Goal: Transaction & Acquisition: Purchase product/service

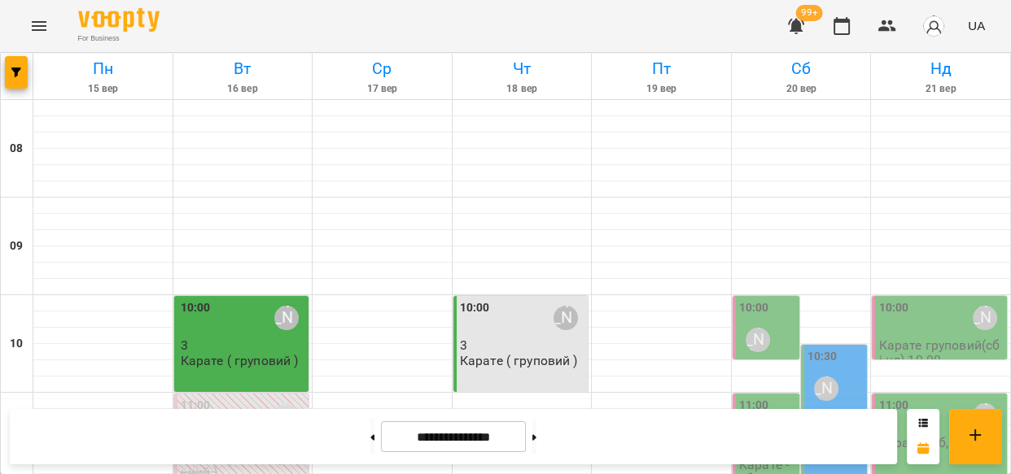
scroll to position [522, 0]
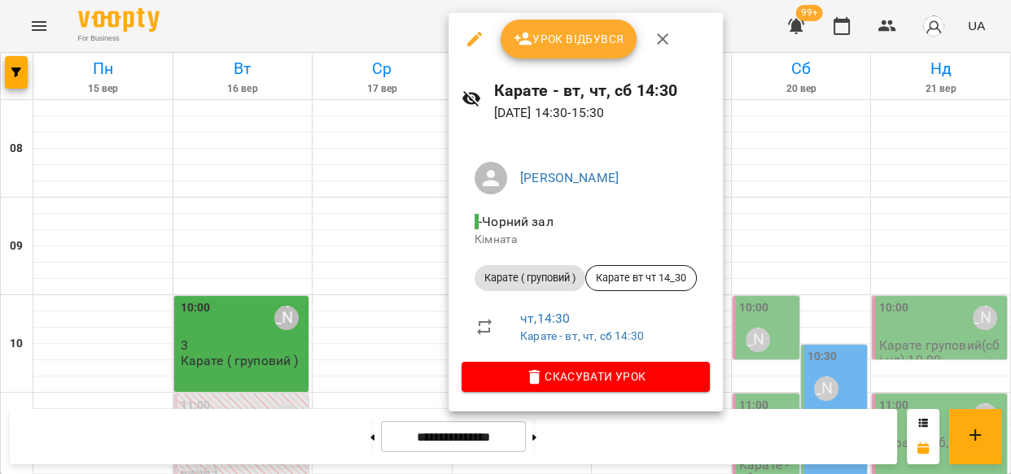
click at [556, 46] on span "Урок відбувся" at bounding box center [568, 39] width 111 height 20
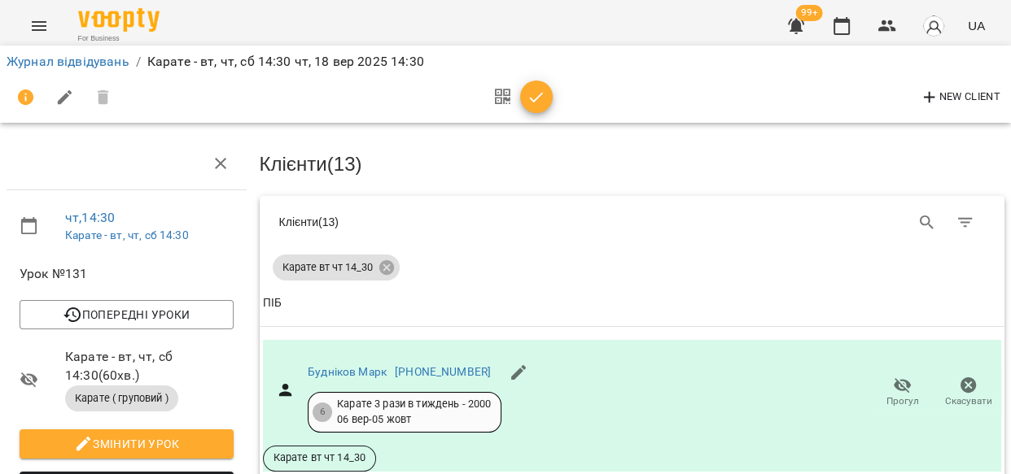
scroll to position [610, 0]
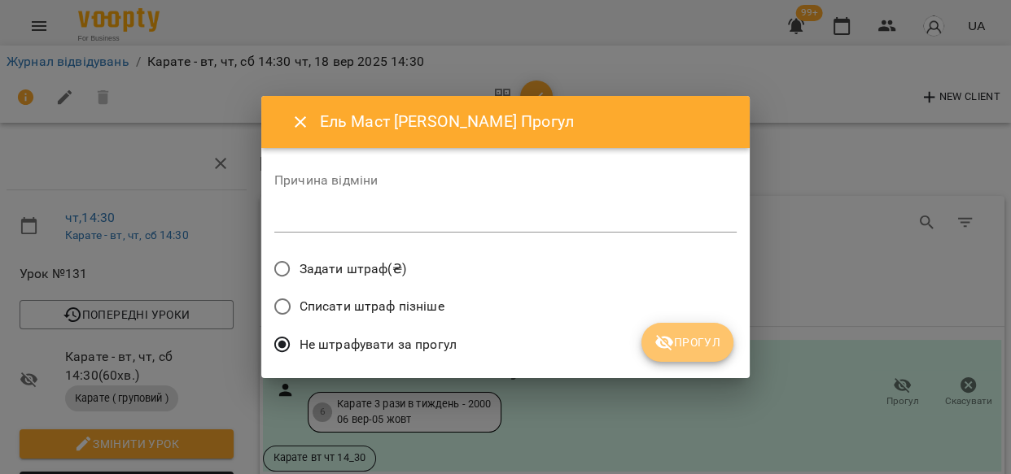
click at [693, 349] on span "Прогул" at bounding box center [687, 343] width 66 height 20
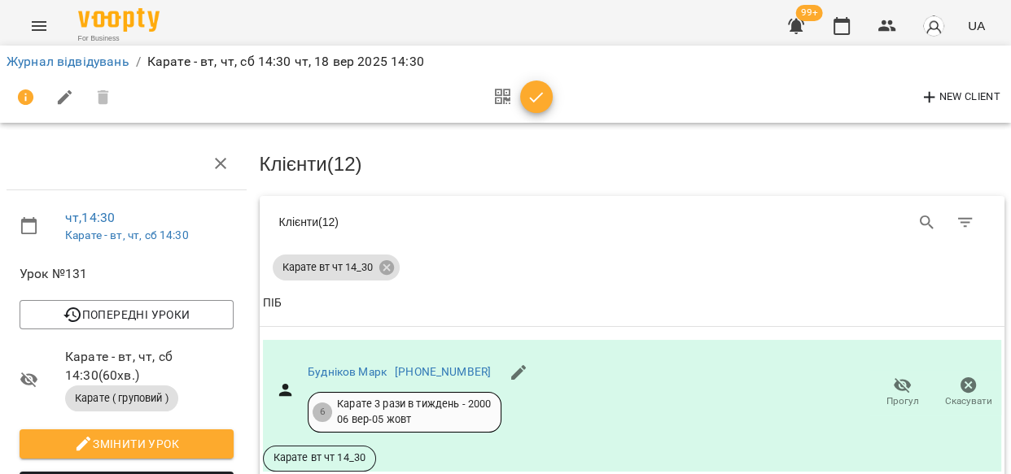
scroll to position [1408, 0]
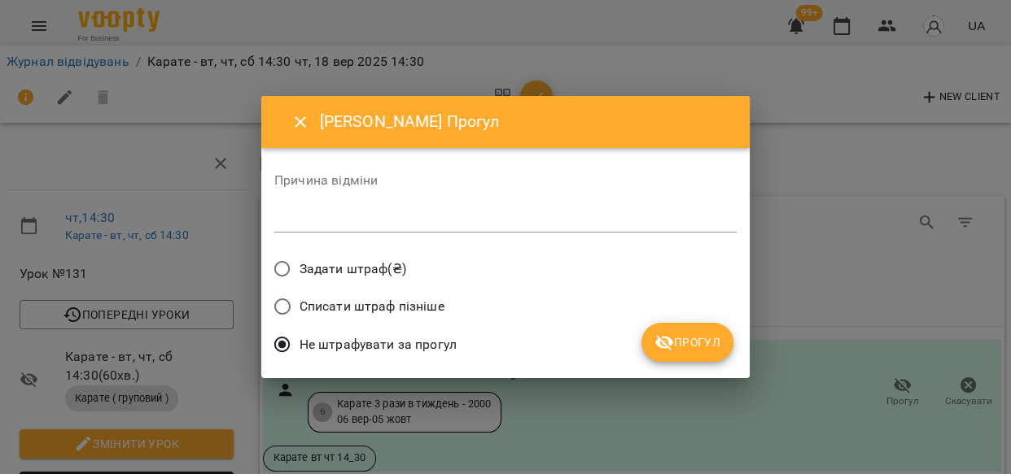
click at [714, 338] on span "Прогул" at bounding box center [687, 343] width 66 height 20
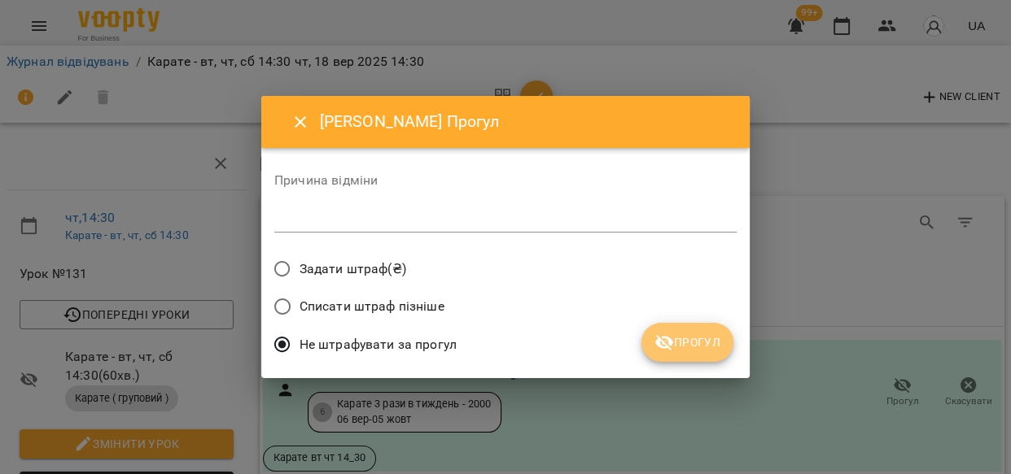
click at [679, 331] on button "Прогул" at bounding box center [687, 342] width 92 height 39
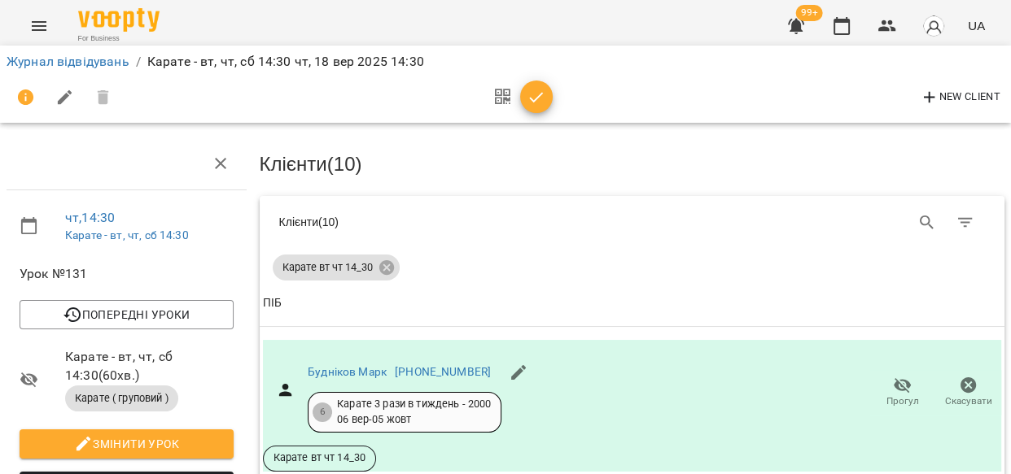
scroll to position [1603, 0]
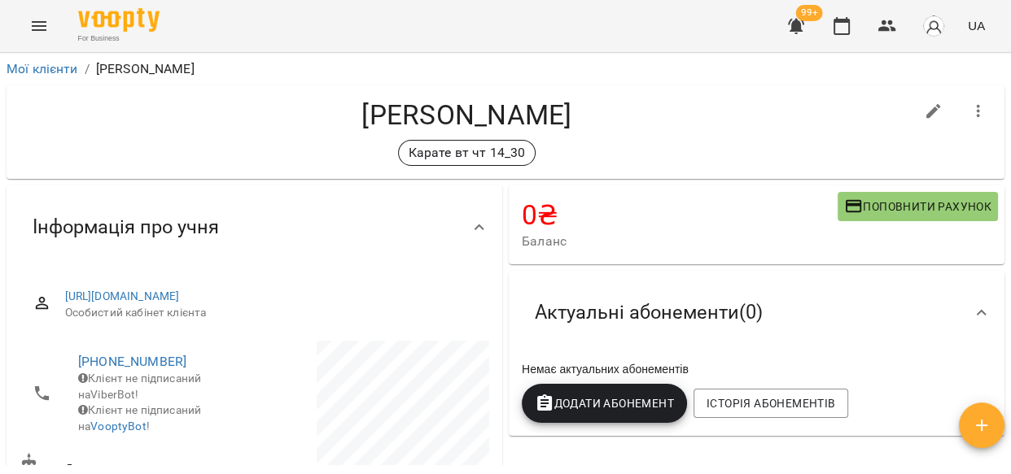
click at [924, 107] on icon "button" at bounding box center [934, 112] width 20 height 20
select select "**"
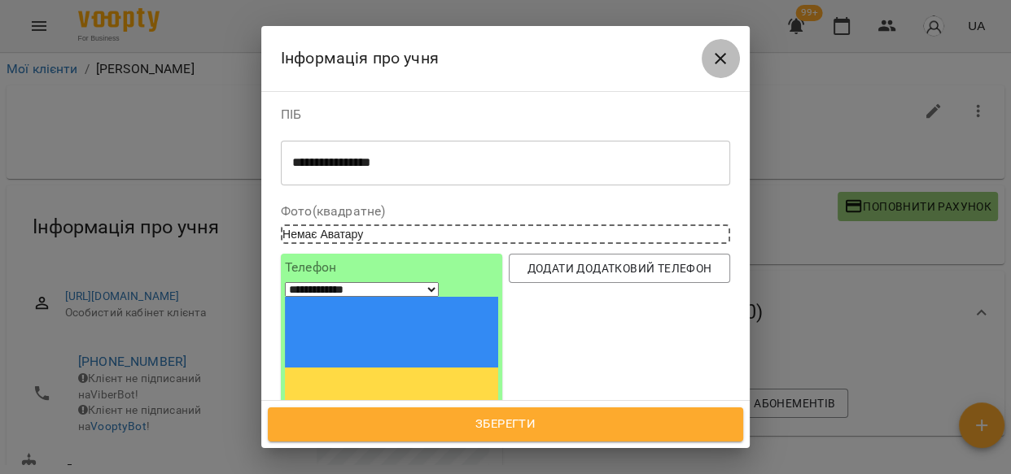
click at [716, 63] on icon "Close" at bounding box center [719, 58] width 11 height 11
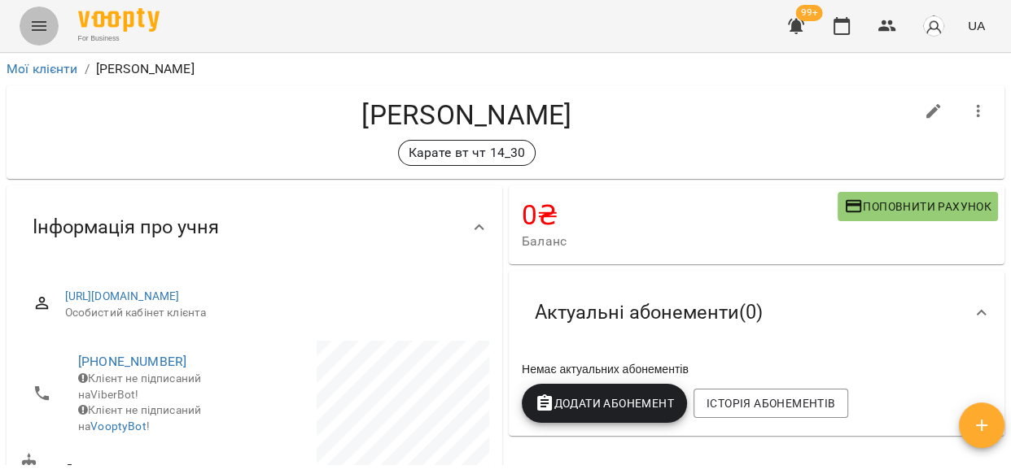
click at [42, 24] on icon "Menu" at bounding box center [39, 26] width 20 height 20
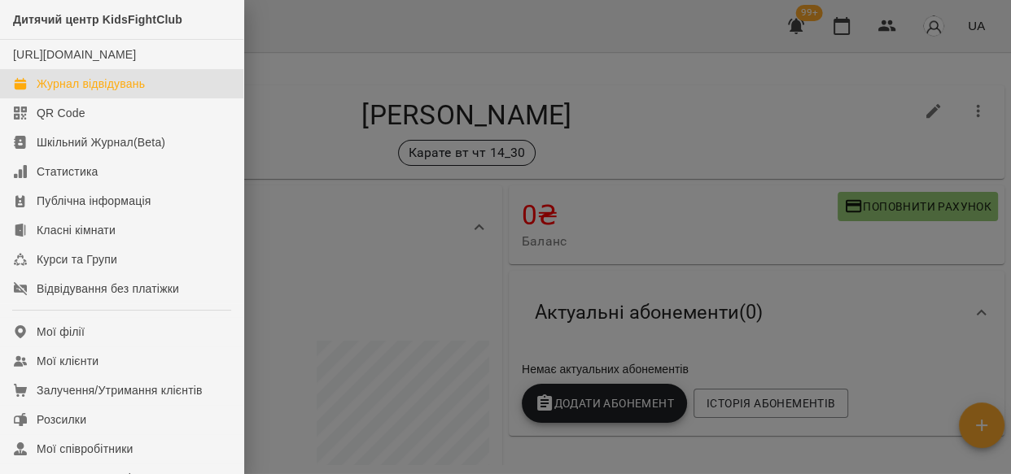
click at [73, 92] on div "Журнал відвідувань" at bounding box center [91, 84] width 108 height 16
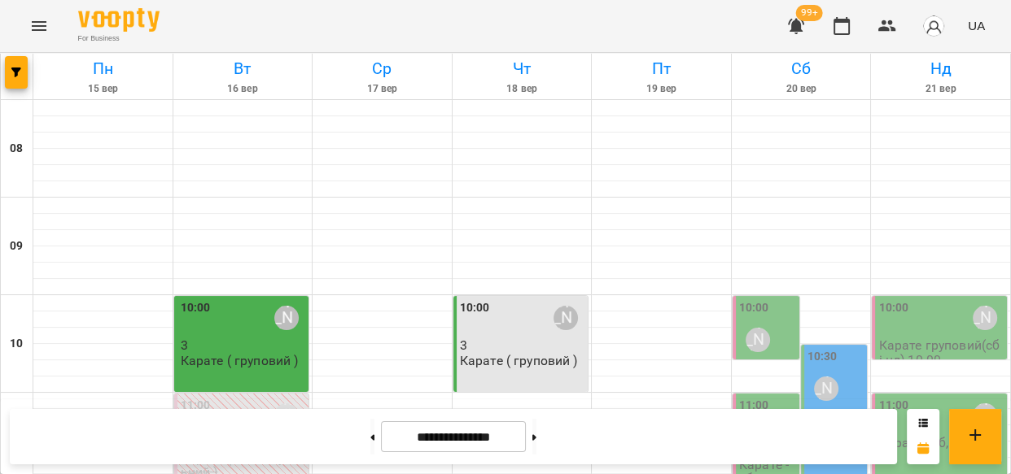
scroll to position [535, 0]
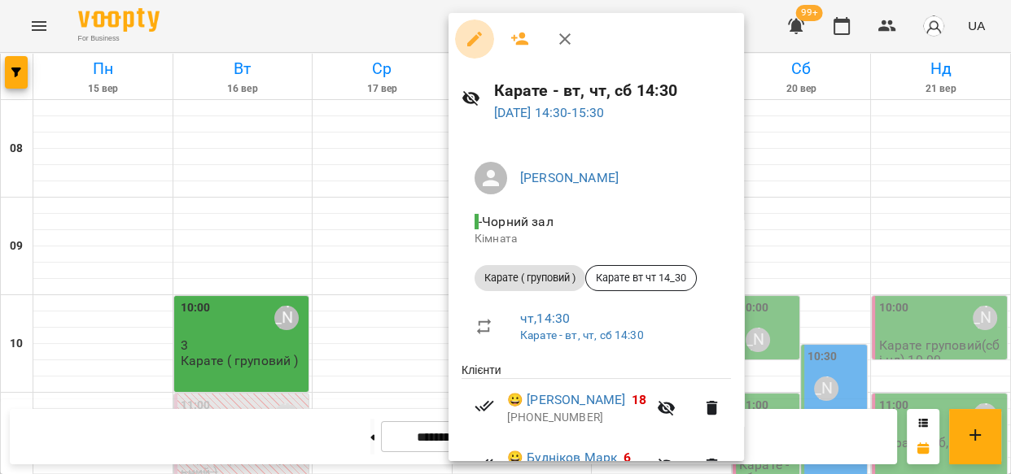
click at [470, 38] on icon "button" at bounding box center [475, 39] width 20 height 20
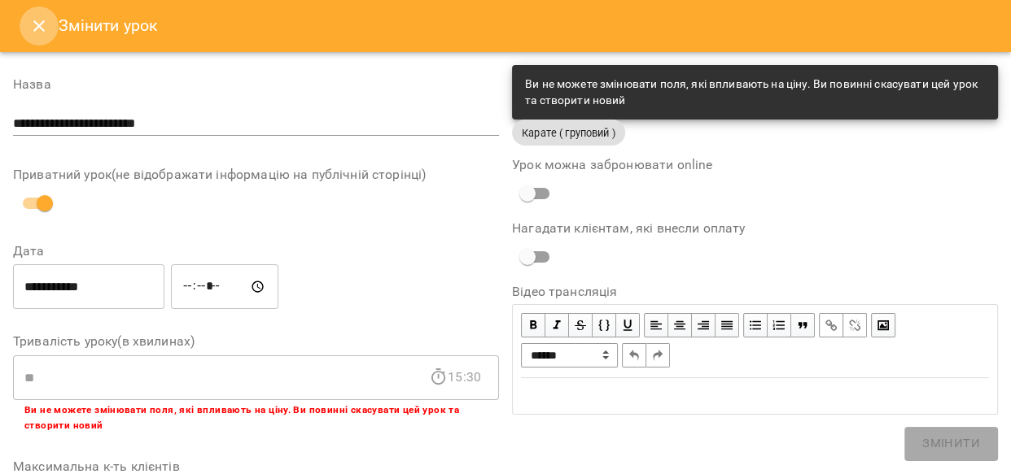
click at [41, 19] on icon "Close" at bounding box center [39, 26] width 20 height 20
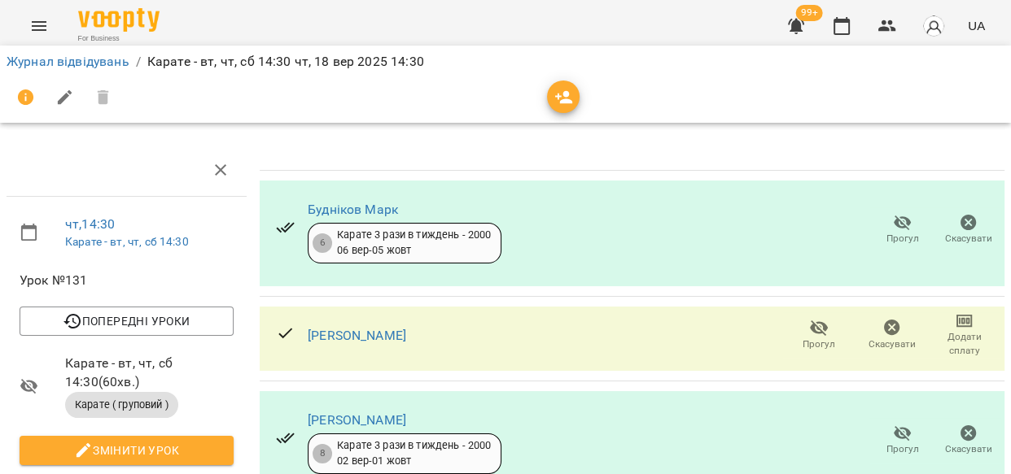
click at [562, 101] on icon "button" at bounding box center [564, 97] width 18 height 13
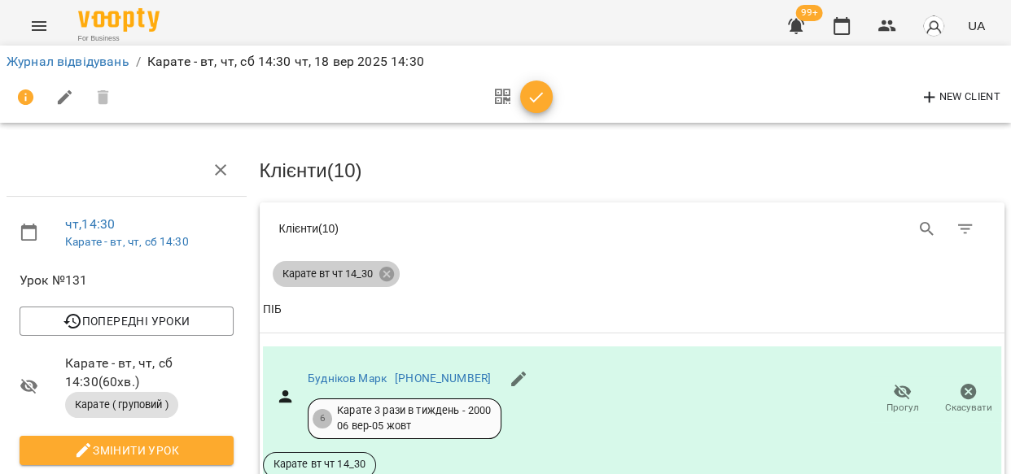
click at [378, 273] on icon at bounding box center [387, 274] width 18 height 18
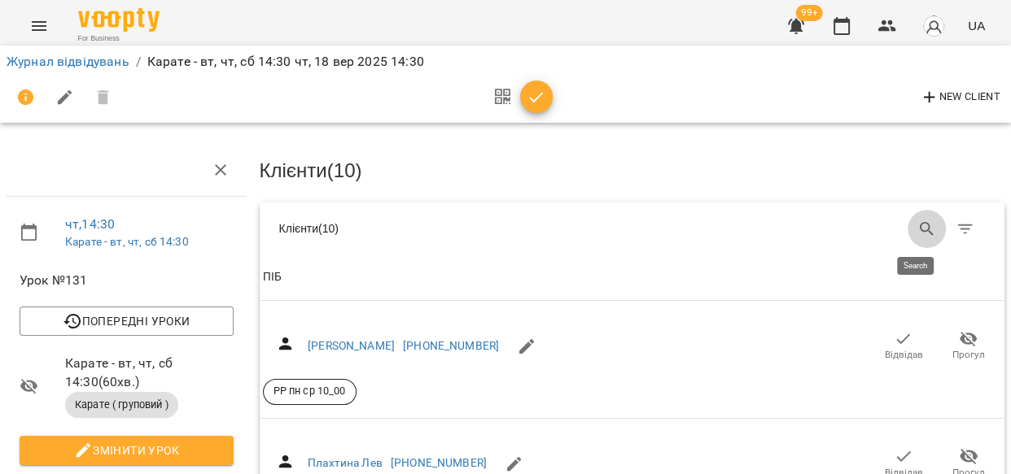
click at [917, 227] on icon "Search" at bounding box center [927, 230] width 20 height 20
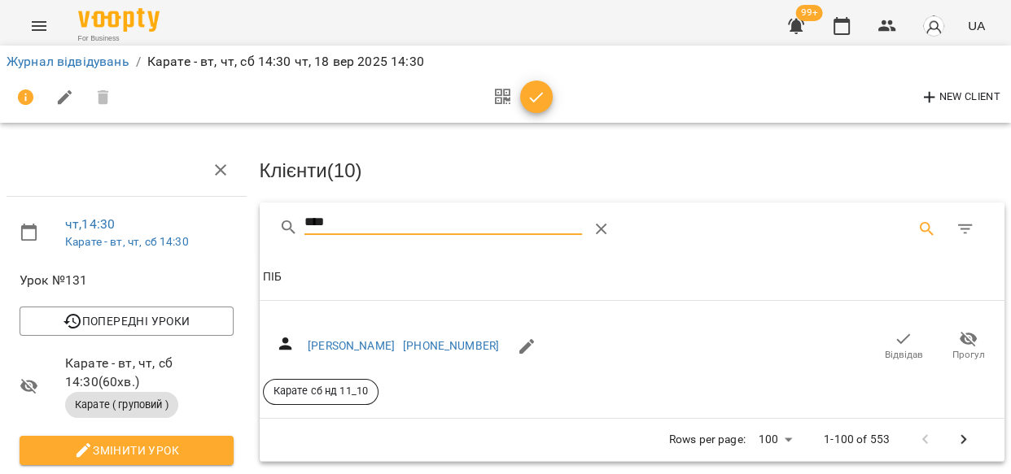
type input "****"
click at [893, 334] on icon "button" at bounding box center [903, 340] width 20 height 20
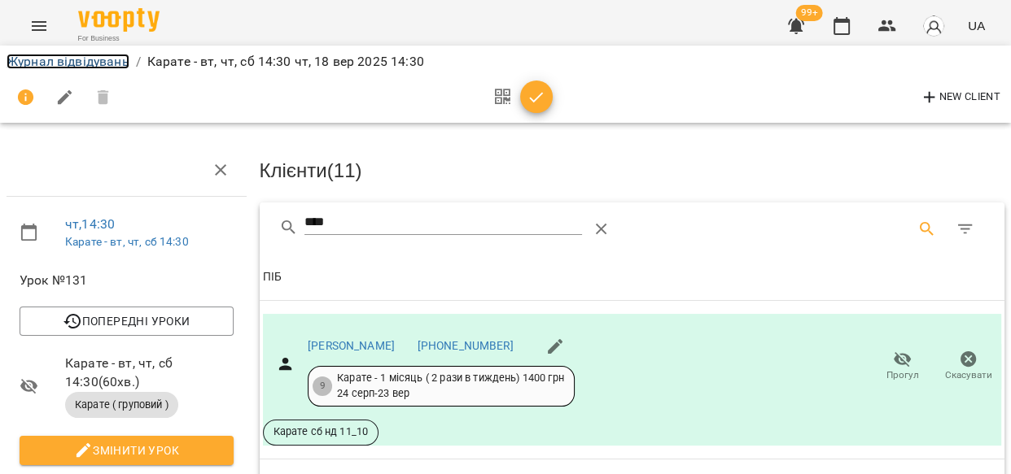
click at [89, 60] on link "Журнал відвідувань" at bounding box center [68, 61] width 123 height 15
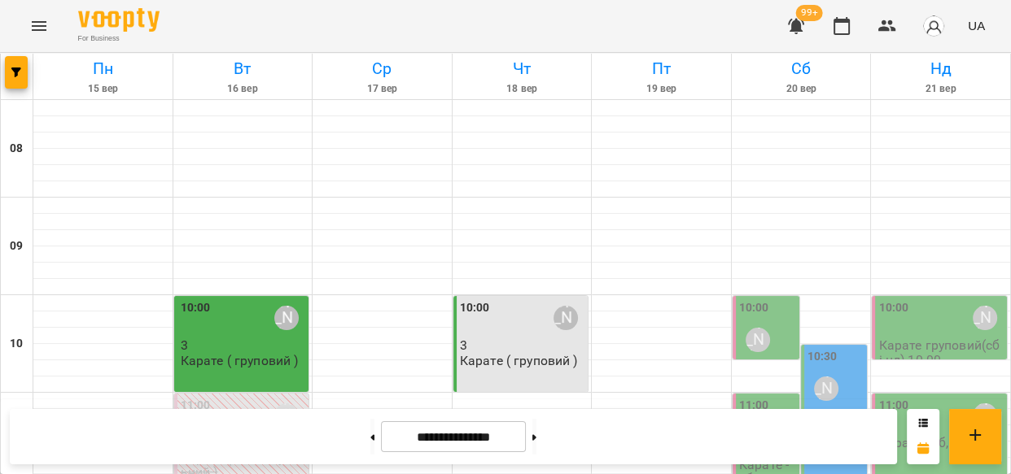
scroll to position [467, 0]
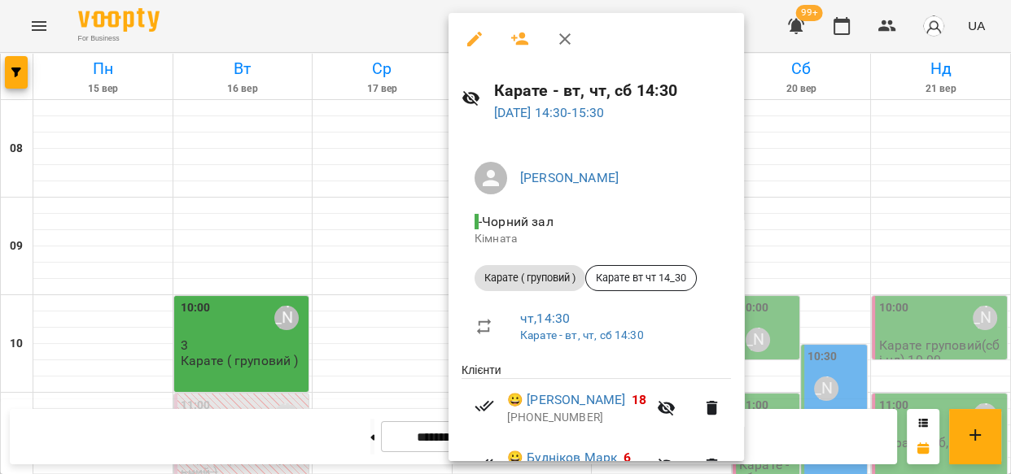
click at [474, 42] on icon "button" at bounding box center [475, 39] width 20 height 20
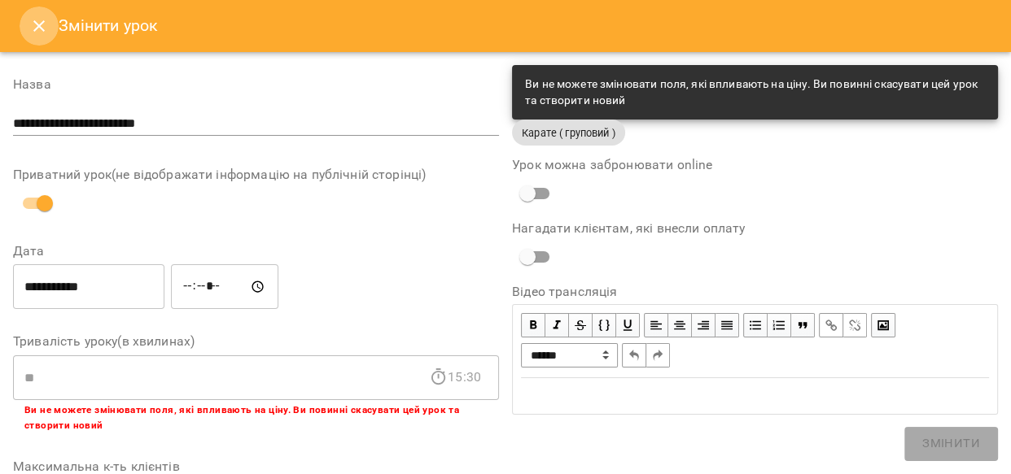
click at [34, 21] on icon "Close" at bounding box center [38, 25] width 11 height 11
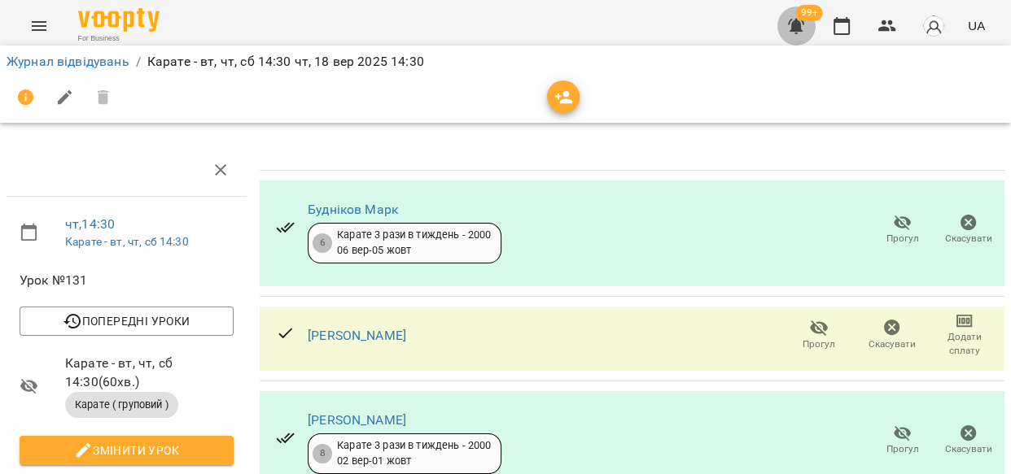
click at [800, 33] on icon "button" at bounding box center [796, 26] width 20 height 20
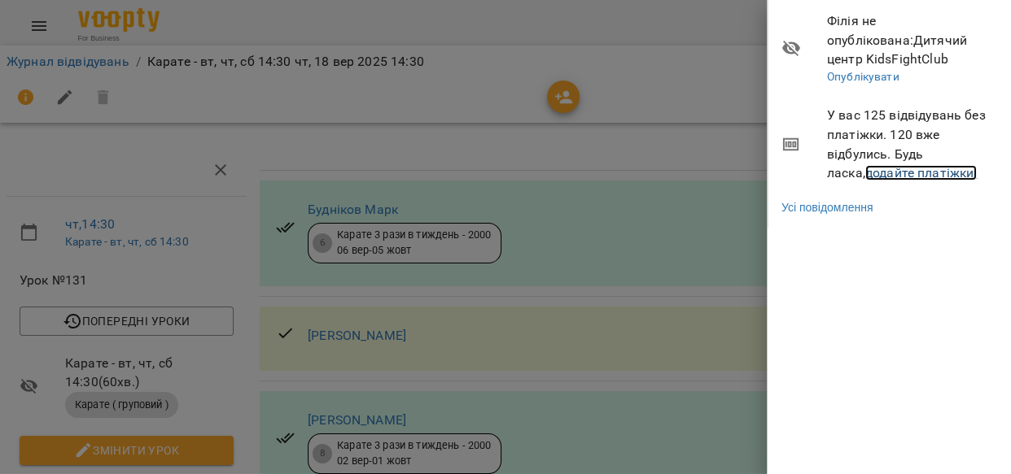
click at [865, 173] on link "додайте платіжки!" at bounding box center [921, 172] width 112 height 15
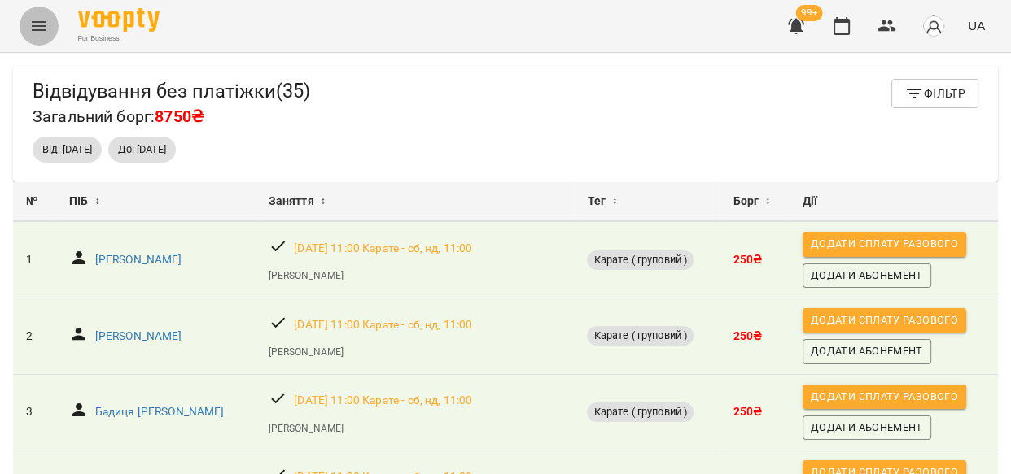
click at [44, 19] on icon "Menu" at bounding box center [39, 26] width 20 height 20
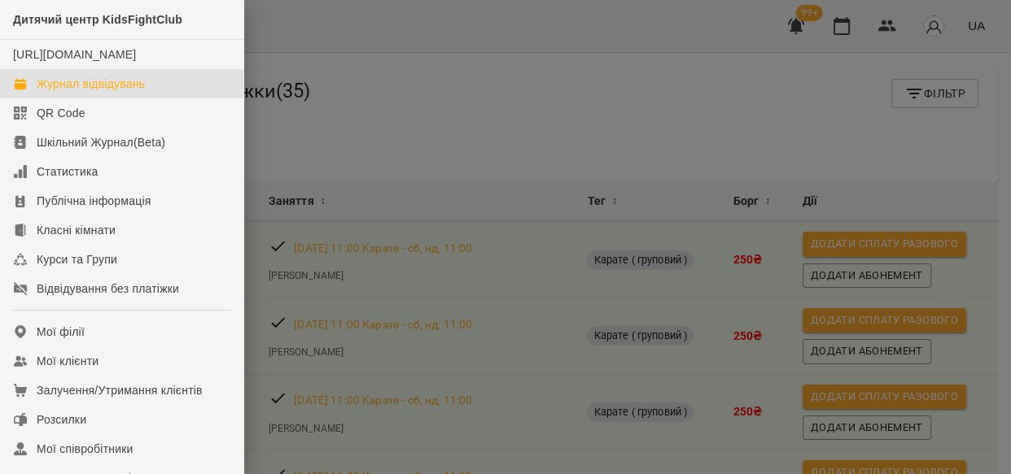
click at [68, 92] on div "Журнал відвідувань" at bounding box center [91, 84] width 108 height 16
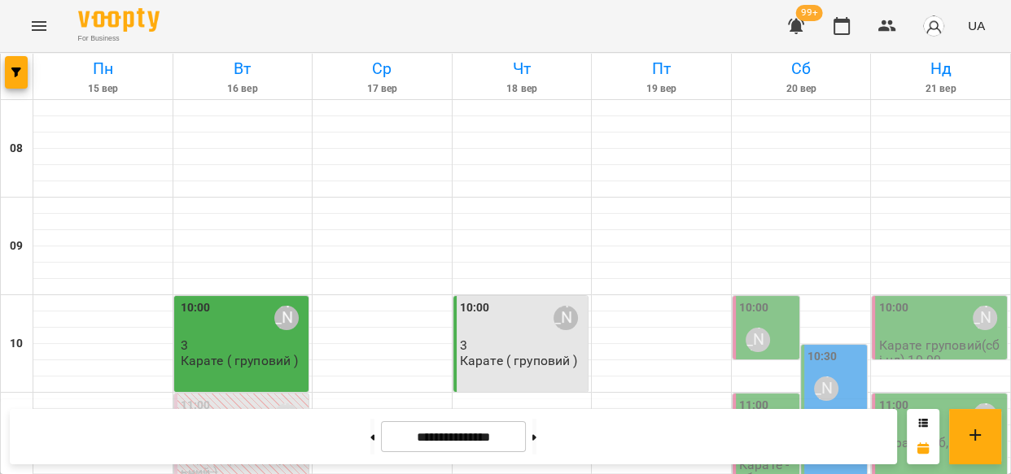
scroll to position [556, 0]
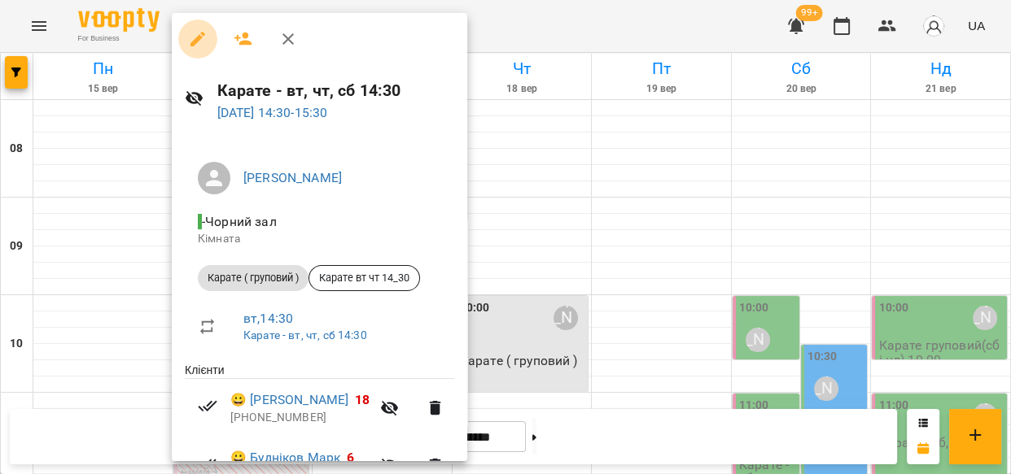
click at [194, 34] on icon "button" at bounding box center [198, 39] width 20 height 20
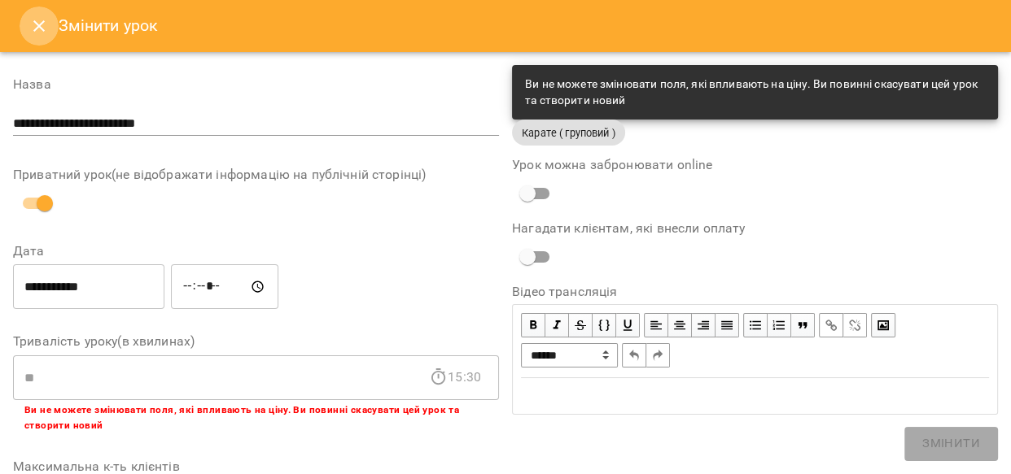
click at [42, 17] on icon "Close" at bounding box center [39, 26] width 20 height 20
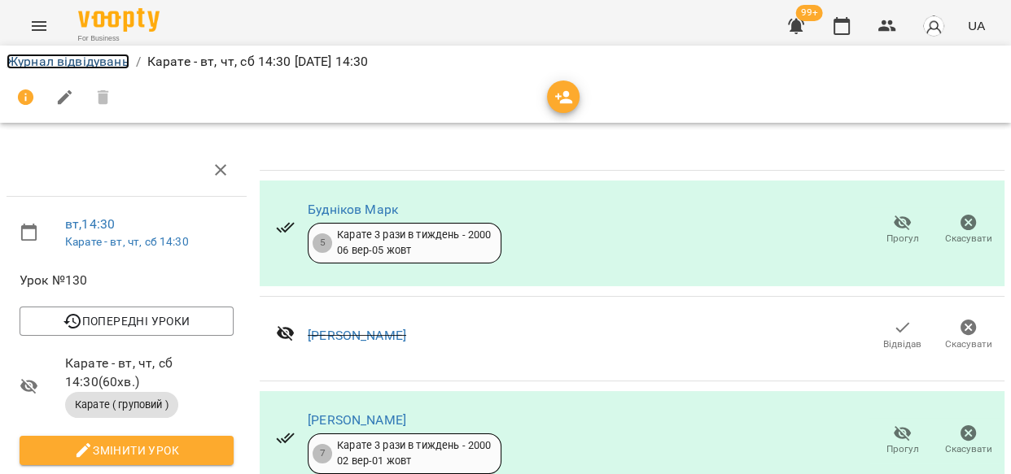
click at [120, 61] on link "Журнал відвідувань" at bounding box center [68, 61] width 123 height 15
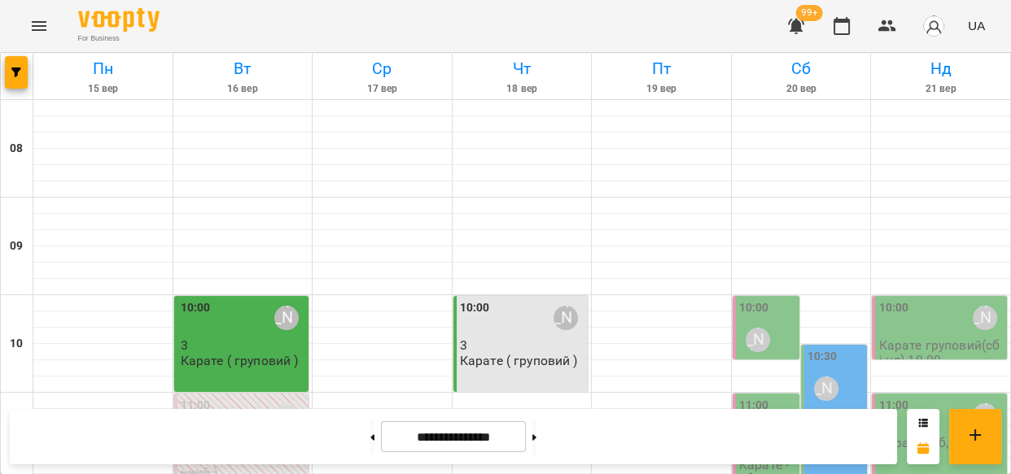
scroll to position [483, 0]
drag, startPoint x: 631, startPoint y: 352, endPoint x: 799, endPoint y: 405, distance: 175.8
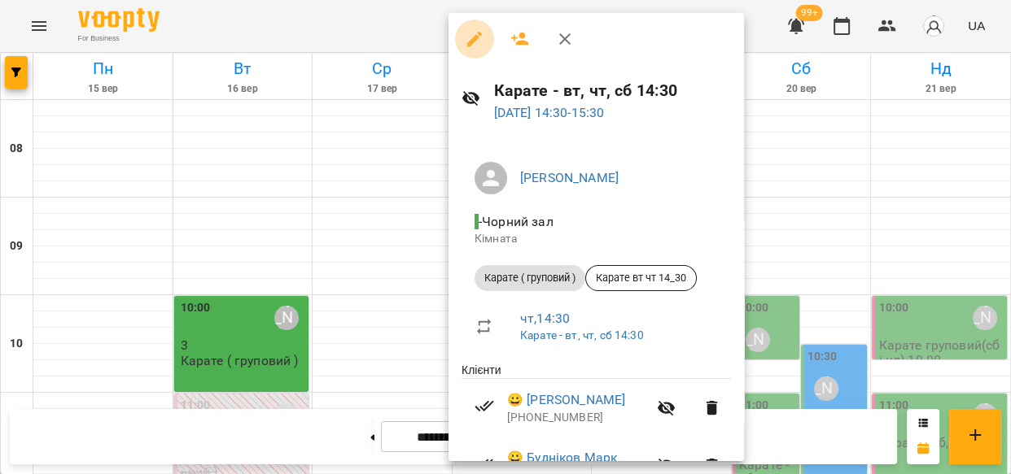
click at [478, 41] on icon "button" at bounding box center [475, 39] width 20 height 20
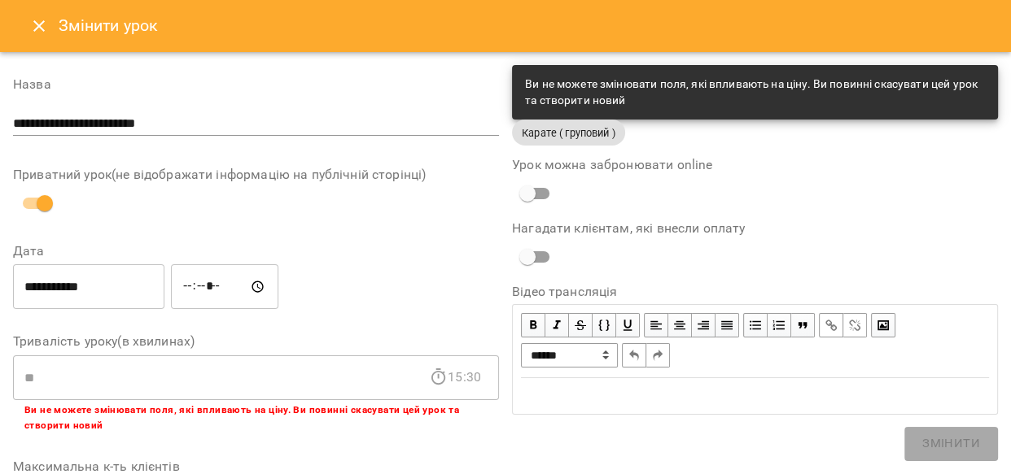
click at [42, 24] on icon "Close" at bounding box center [39, 26] width 20 height 20
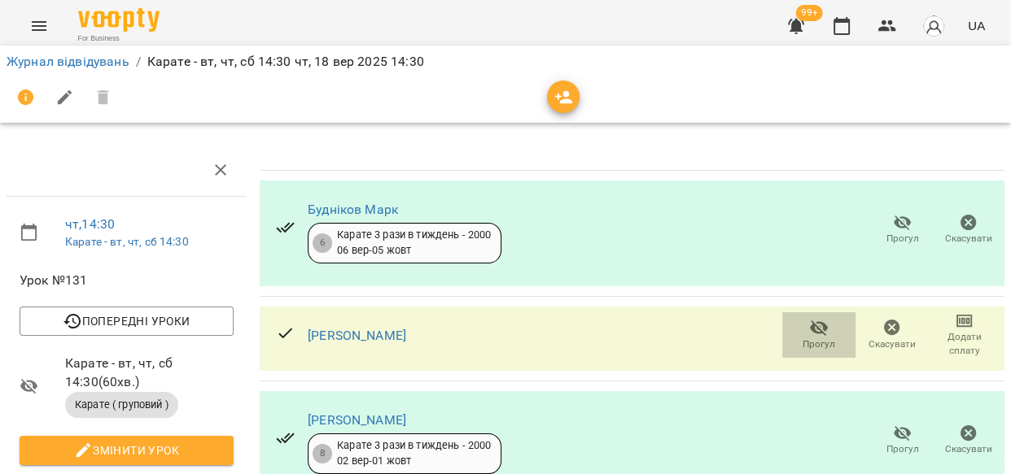
click at [811, 329] on icon "button" at bounding box center [819, 328] width 20 height 20
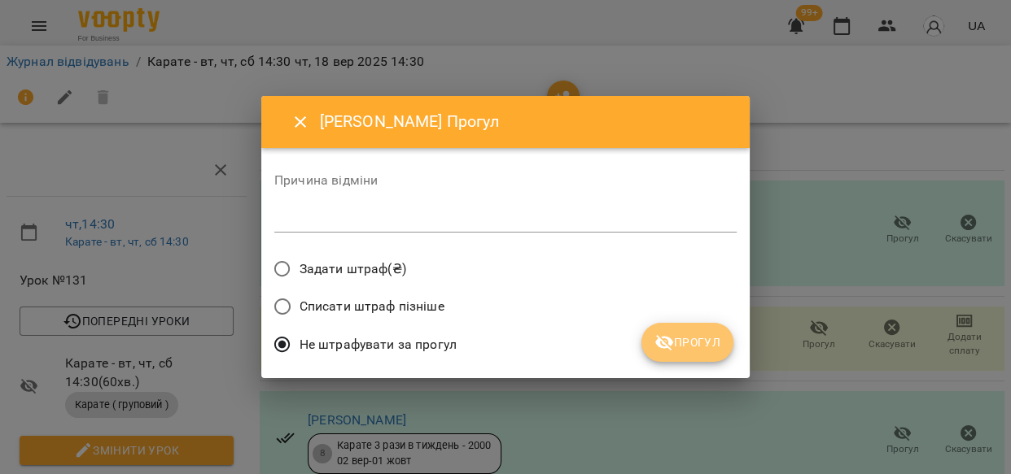
click at [700, 338] on span "Прогул" at bounding box center [687, 343] width 66 height 20
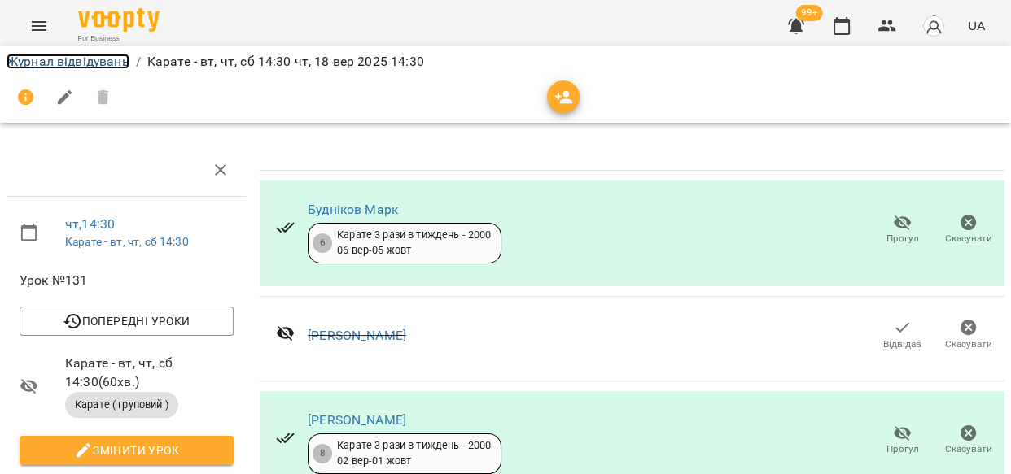
click at [60, 58] on link "Журнал відвідувань" at bounding box center [68, 61] width 123 height 15
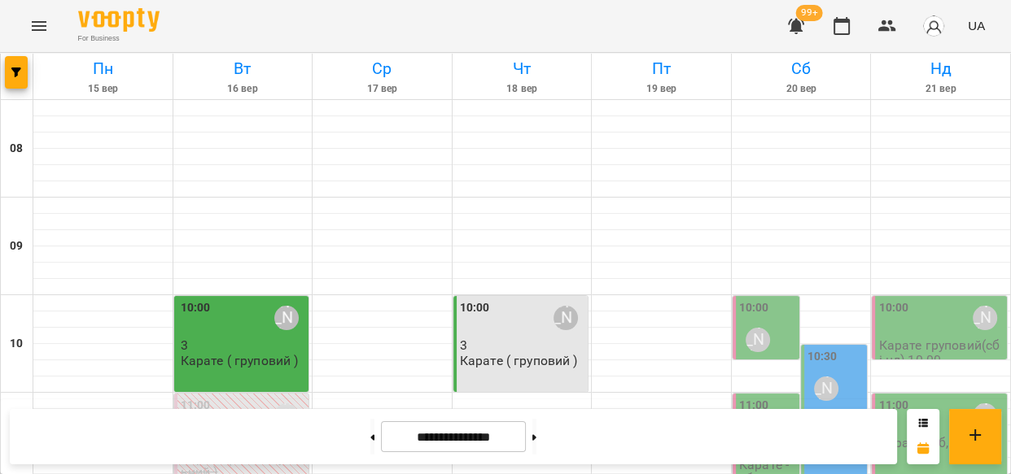
click at [370, 439] on icon at bounding box center [372, 438] width 4 height 7
type input "**********"
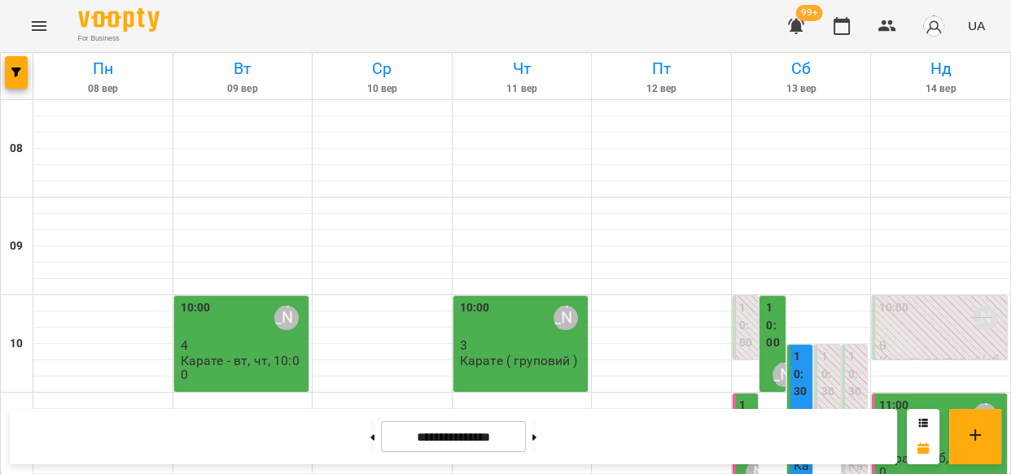
scroll to position [122, 0]
click at [898, 397] on div "11:00 Киричко Тарас" at bounding box center [940, 415] width 125 height 37
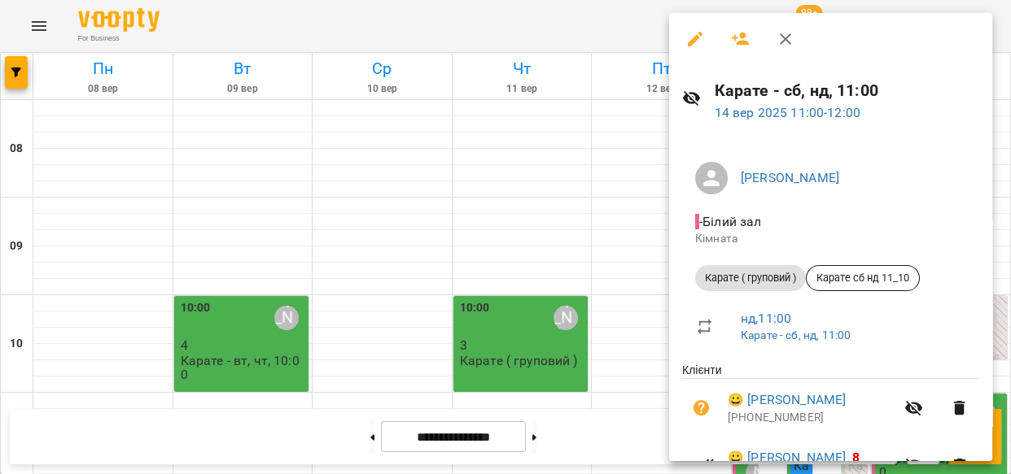
click at [688, 39] on icon "button" at bounding box center [695, 39] width 20 height 20
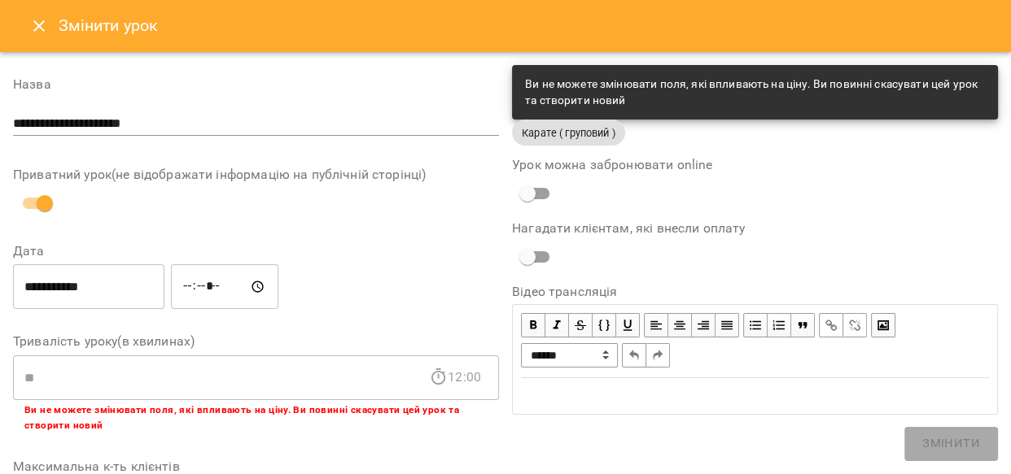
click at [33, 20] on icon "Close" at bounding box center [39, 26] width 20 height 20
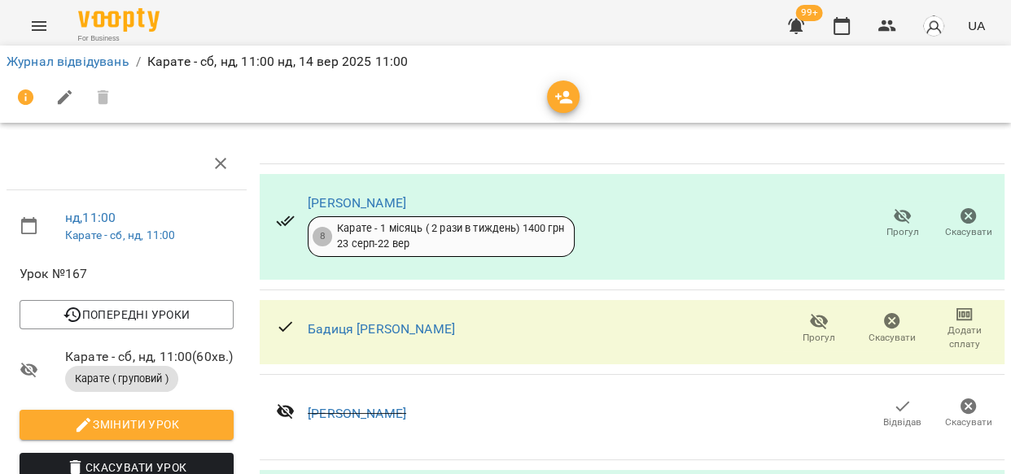
scroll to position [141, 0]
click at [387, 406] on link "Бардело Ярослав" at bounding box center [357, 413] width 98 height 15
click at [103, 65] on link "Журнал відвідувань" at bounding box center [68, 61] width 123 height 15
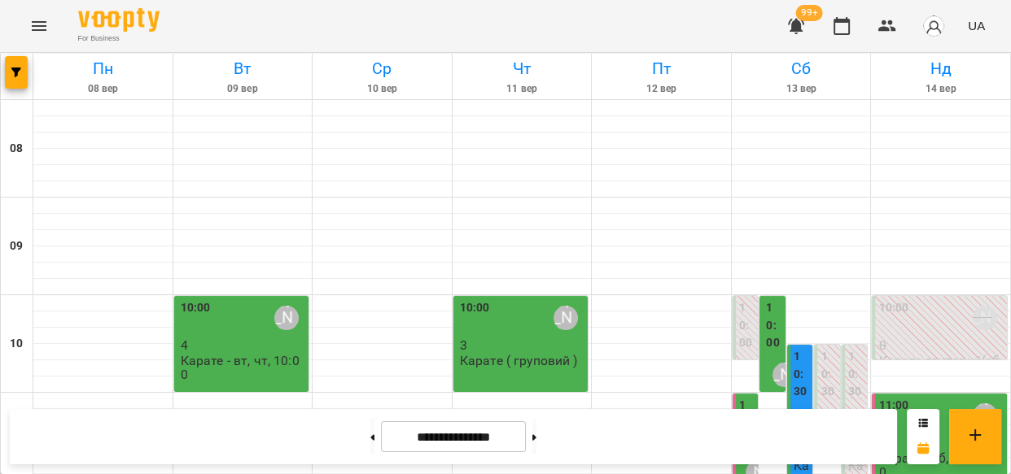
scroll to position [201, 0]
click at [772, 363] on div "[PERSON_NAME]" at bounding box center [784, 375] width 24 height 24
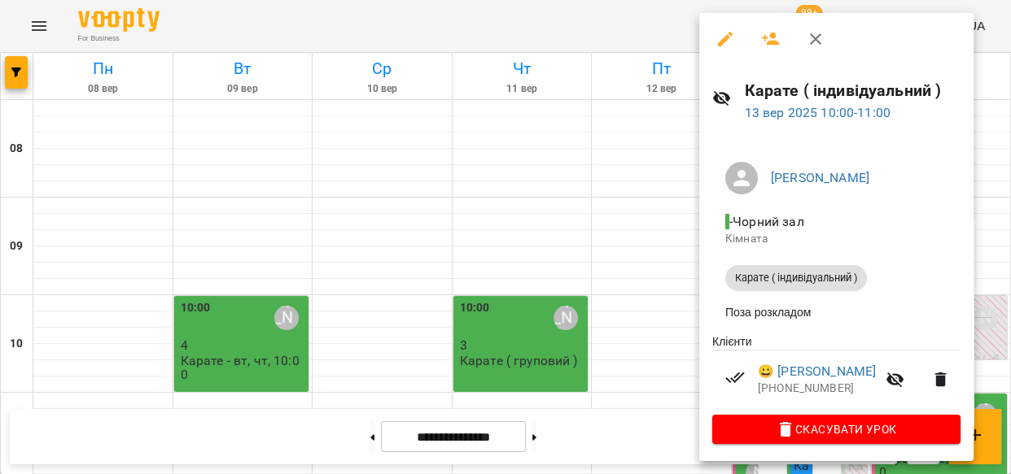
click at [636, 67] on div at bounding box center [505, 237] width 1011 height 474
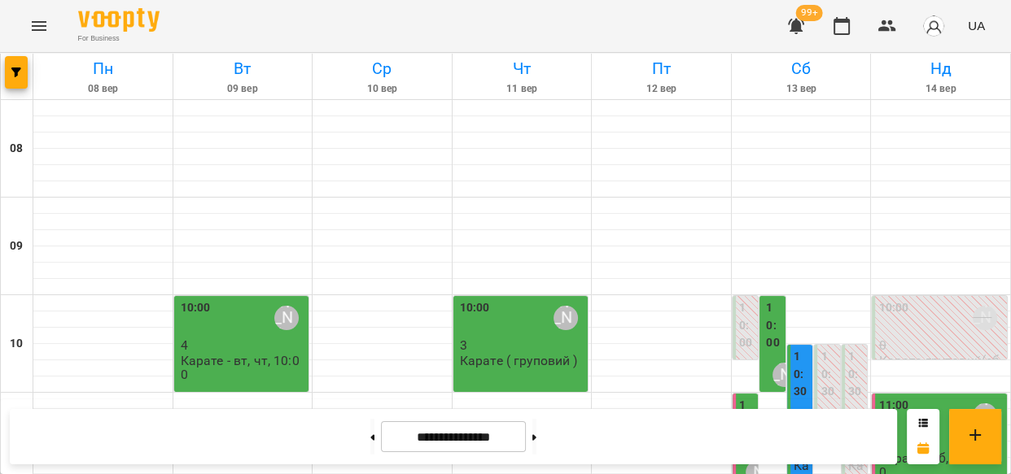
click at [739, 397] on label "11:00" at bounding box center [747, 423] width 16 height 53
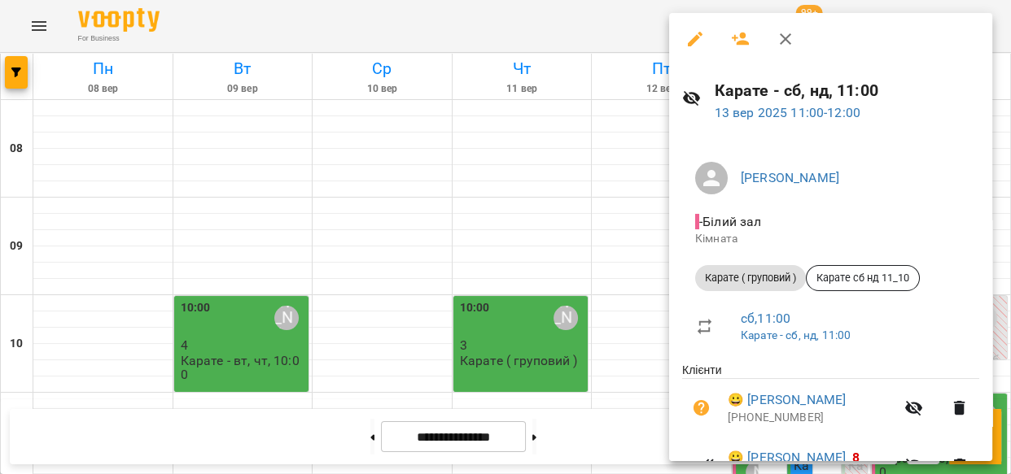
click at [696, 40] on icon "button" at bounding box center [695, 39] width 15 height 15
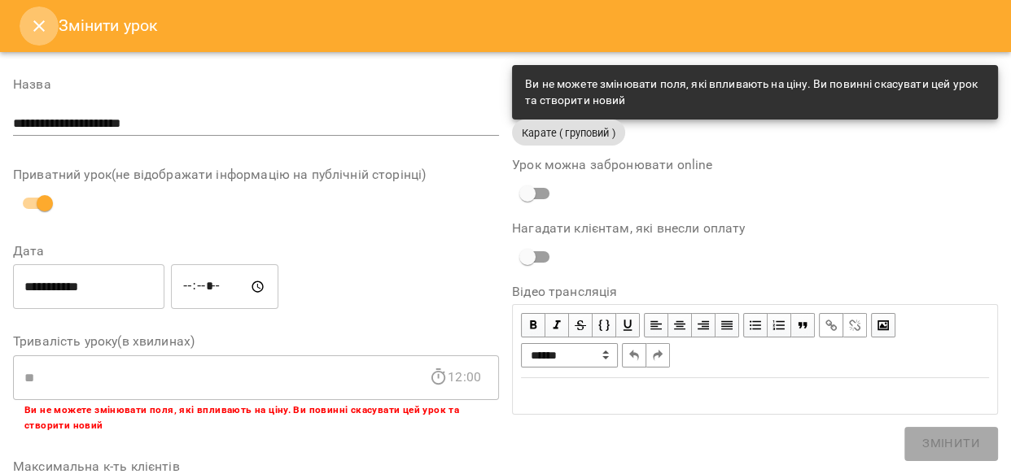
click at [46, 19] on icon "Close" at bounding box center [39, 26] width 20 height 20
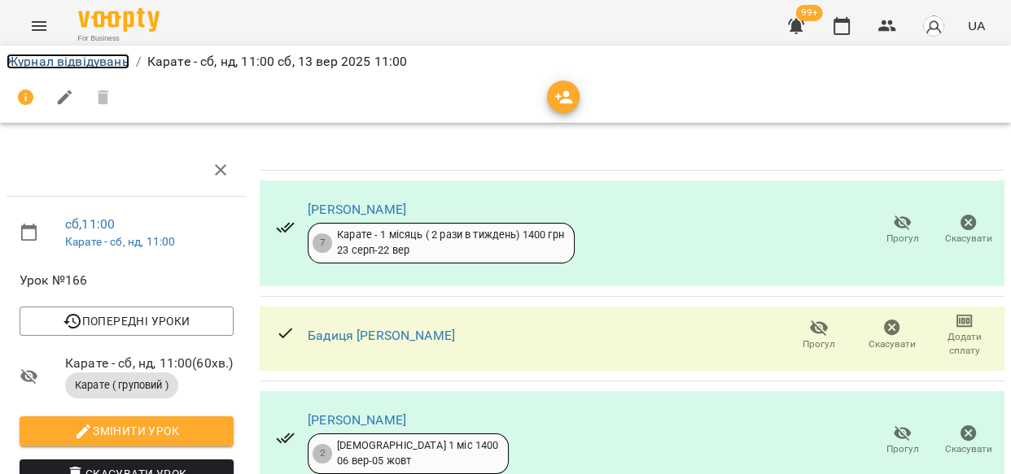
click at [73, 60] on link "Журнал відвідувань" at bounding box center [68, 61] width 123 height 15
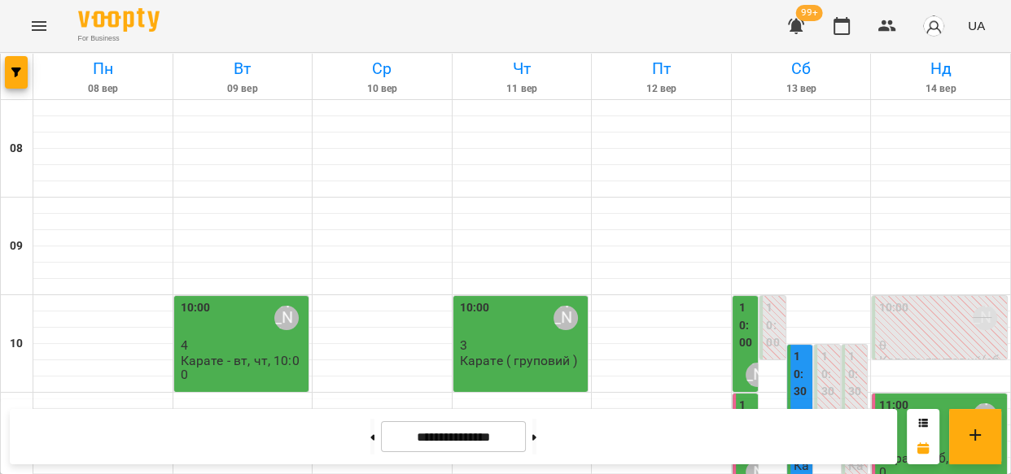
scroll to position [174, 0]
click at [536, 435] on icon at bounding box center [534, 438] width 4 height 7
type input "**********"
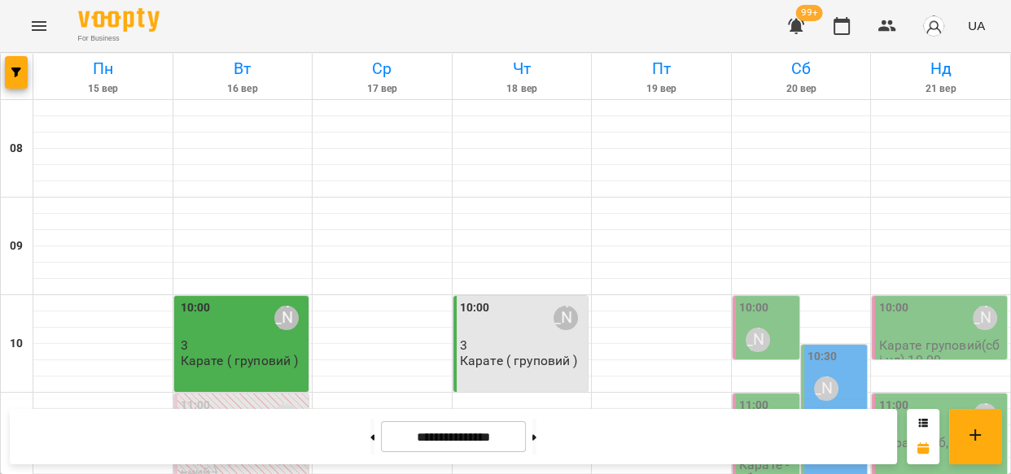
scroll to position [571, 0]
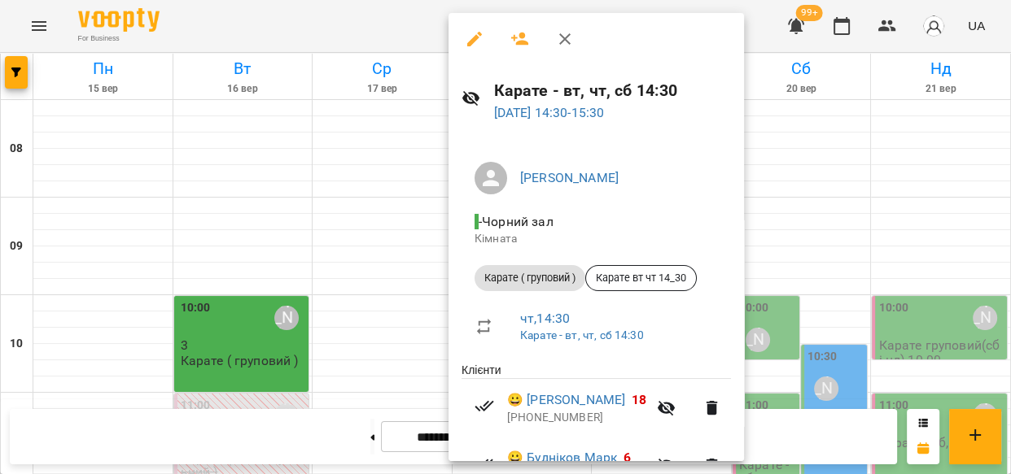
click at [476, 41] on icon "button" at bounding box center [475, 39] width 20 height 20
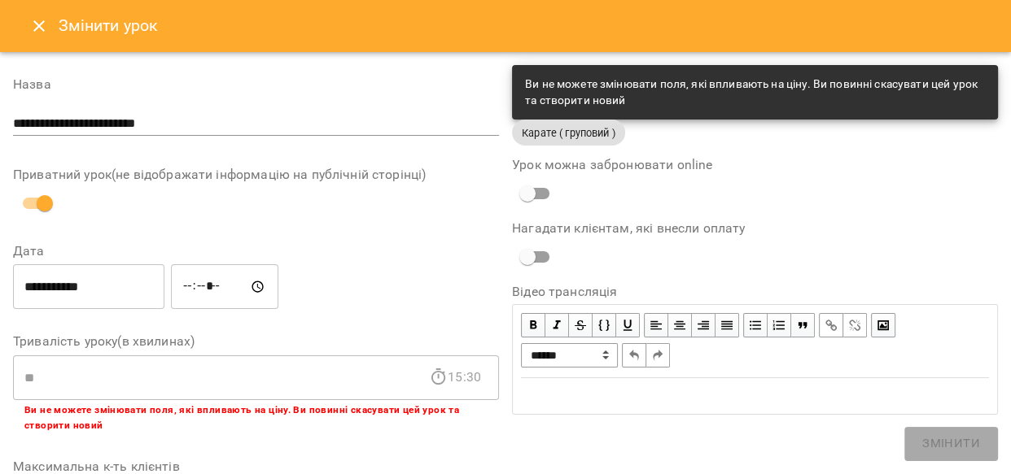
click at [40, 21] on icon "Close" at bounding box center [39, 26] width 20 height 20
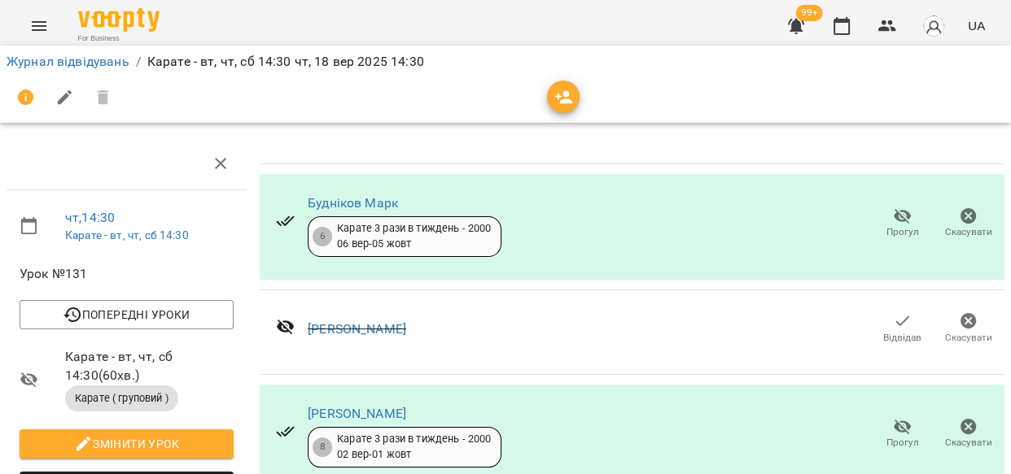
scroll to position [232, 0]
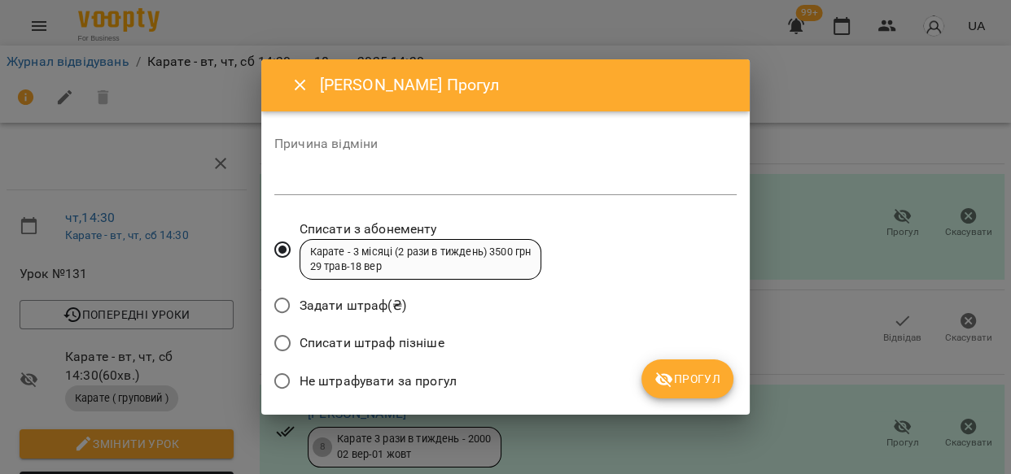
click at [653, 379] on button "Прогул" at bounding box center [687, 379] width 92 height 39
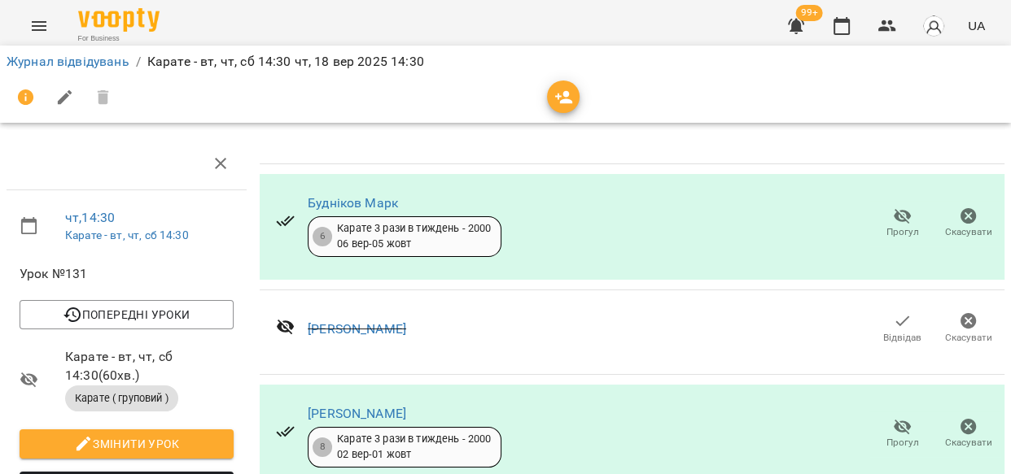
scroll to position [502, 0]
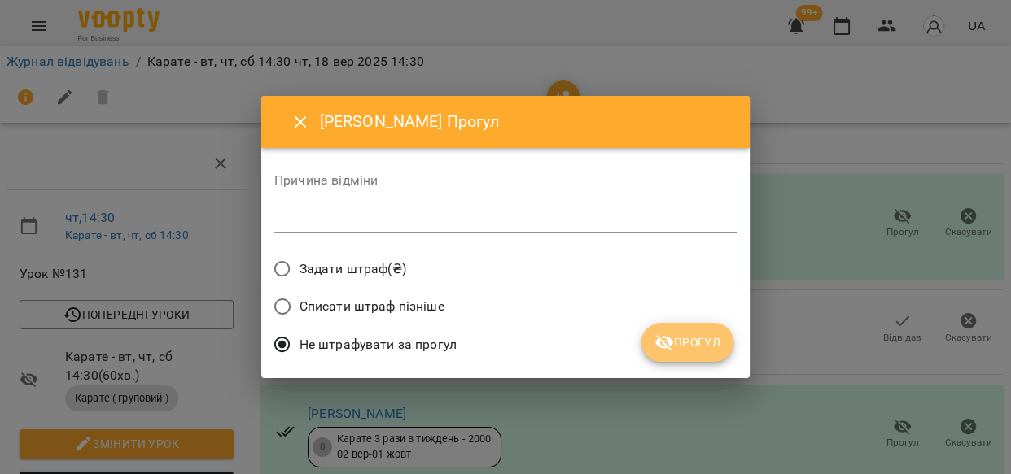
click at [664, 336] on icon "submit" at bounding box center [664, 343] width 20 height 20
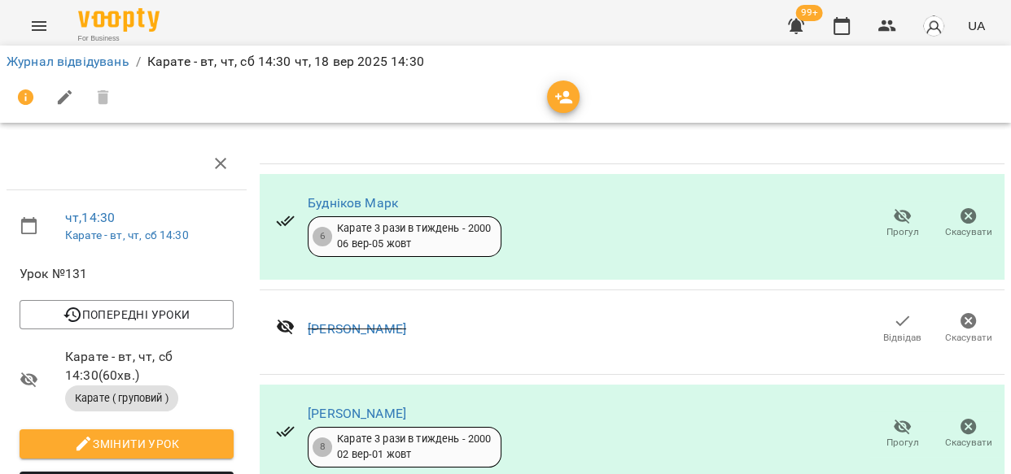
scroll to position [1223, 0]
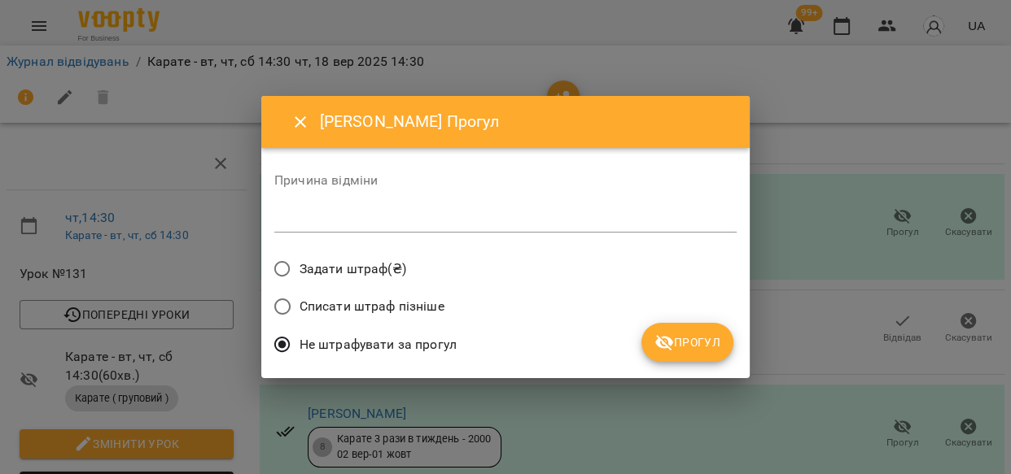
click at [679, 335] on span "Прогул" at bounding box center [687, 343] width 66 height 20
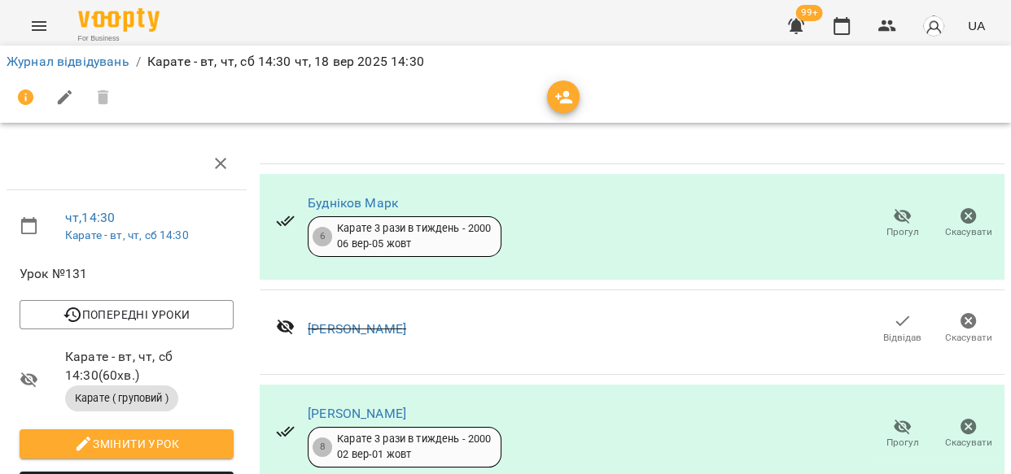
scroll to position [1235, 0]
click at [893, 420] on icon "button" at bounding box center [902, 427] width 18 height 15
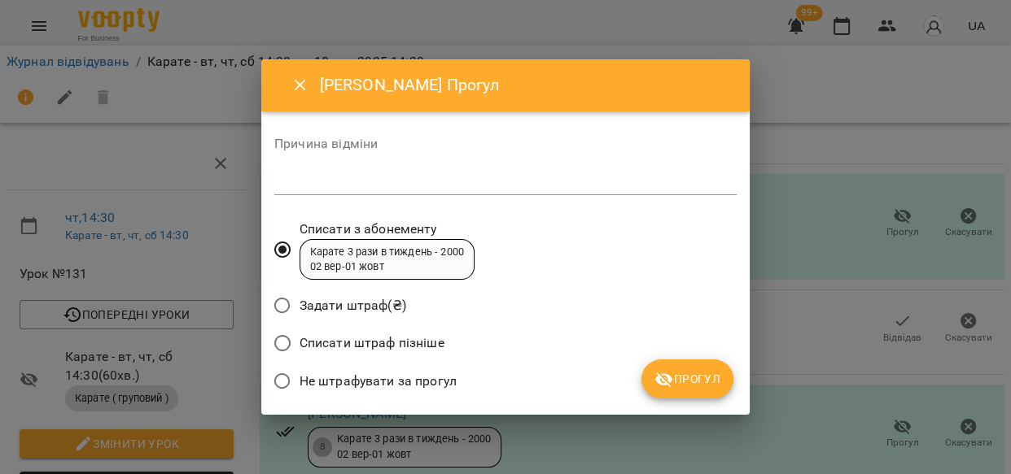
click at [664, 379] on icon "submit" at bounding box center [664, 380] width 18 height 15
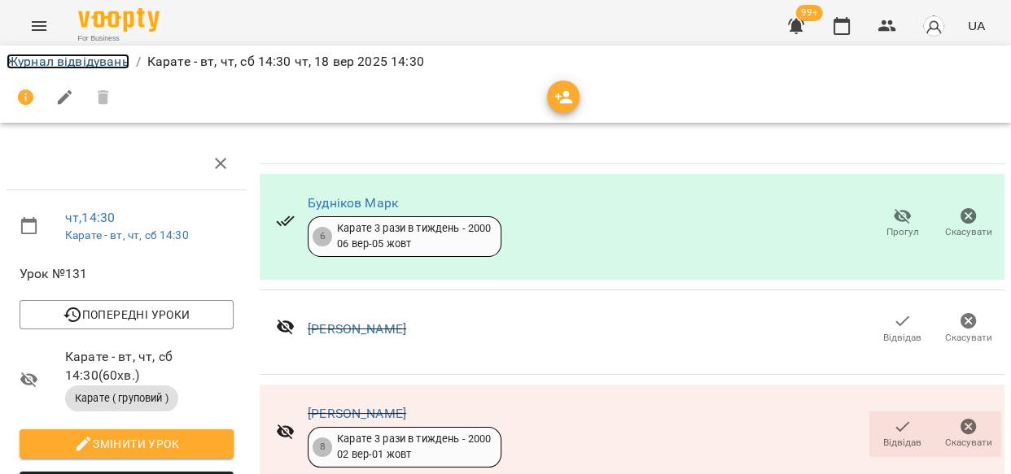
click at [41, 60] on link "Журнал відвідувань" at bounding box center [68, 61] width 123 height 15
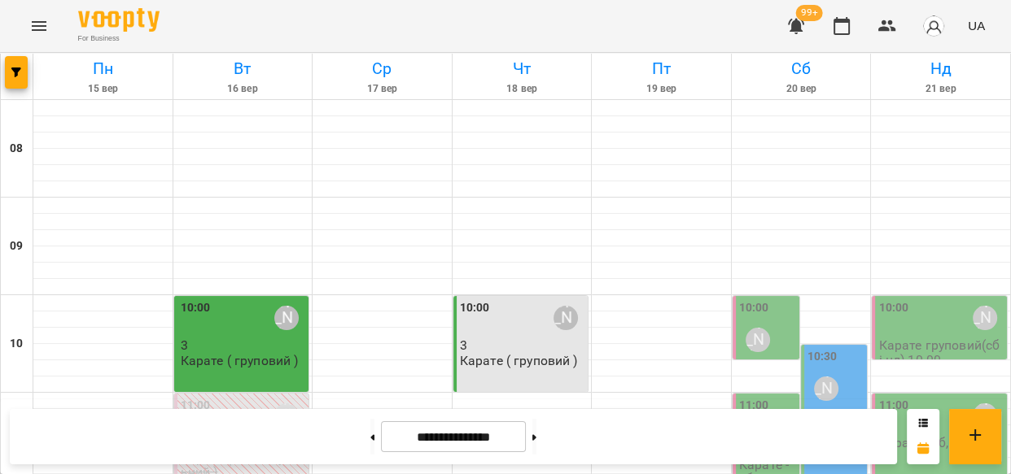
scroll to position [540, 0]
click at [797, 28] on icon "button" at bounding box center [796, 26] width 16 height 15
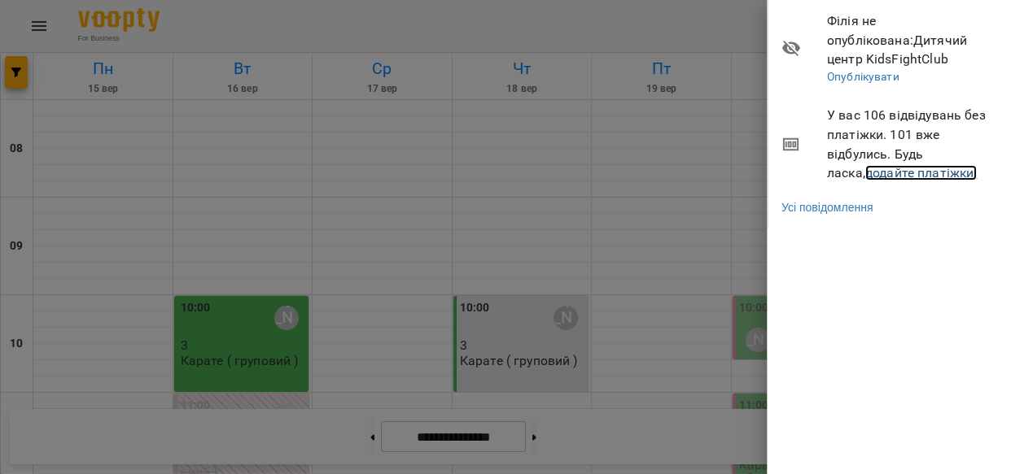
click at [872, 168] on link "додайте платіжки!" at bounding box center [921, 172] width 112 height 15
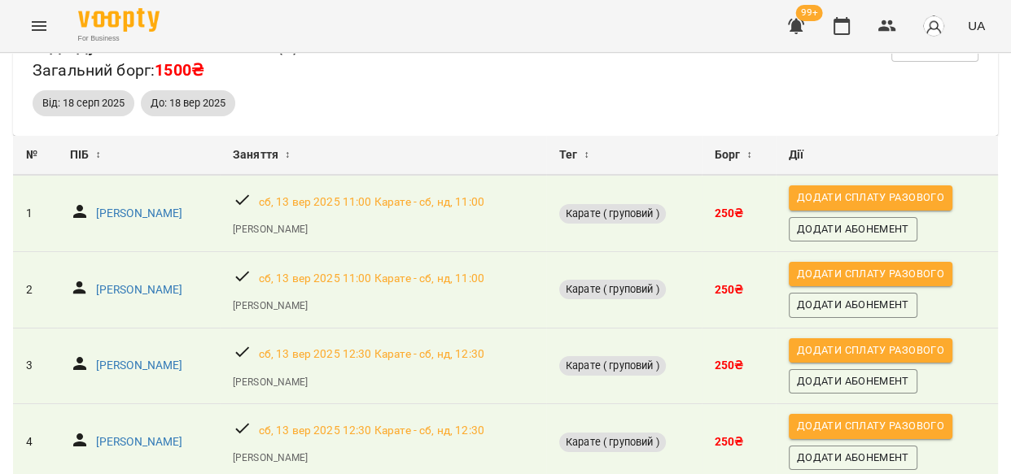
scroll to position [43, 0]
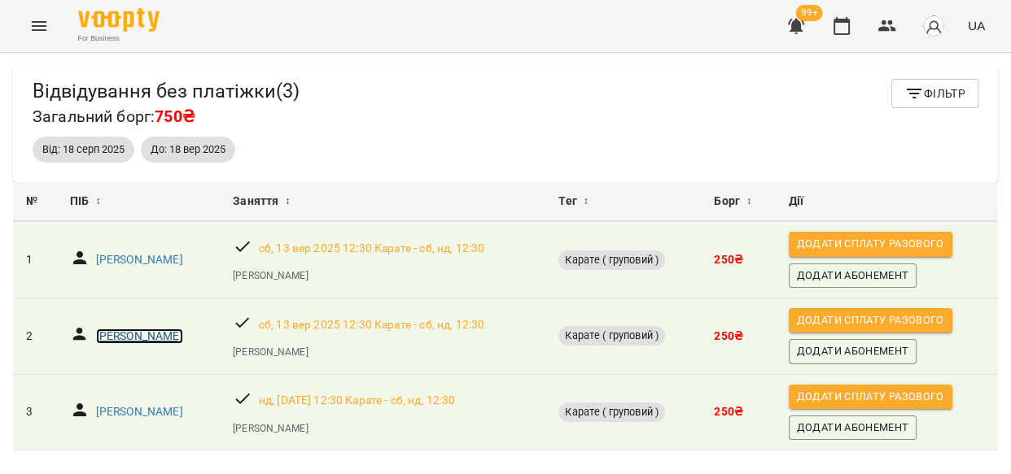
click at [126, 334] on p "[PERSON_NAME]" at bounding box center [139, 337] width 87 height 16
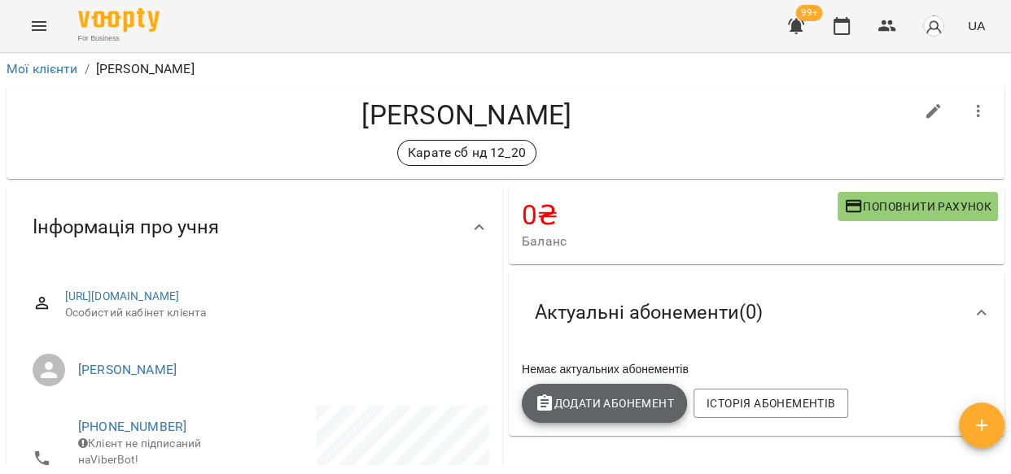
click at [614, 408] on span "Додати Абонемент" at bounding box center [604, 404] width 139 height 20
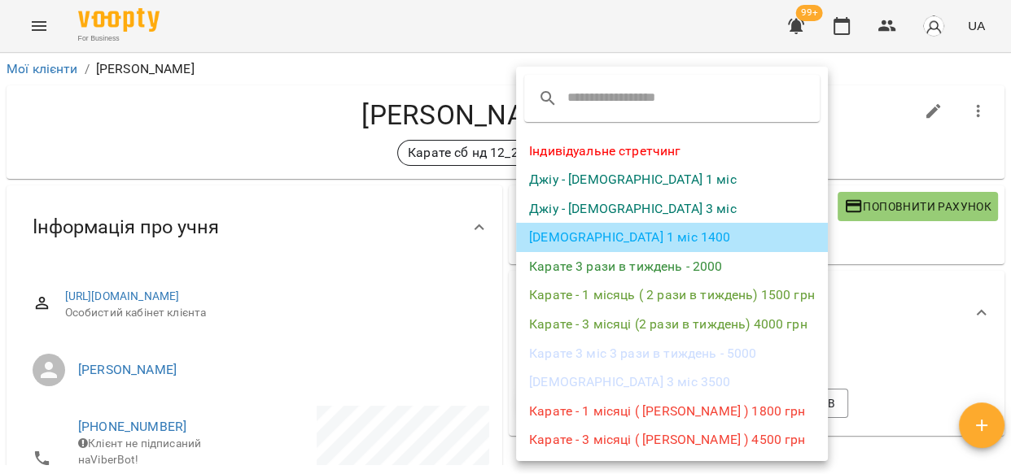
click at [592, 232] on li "[DEMOGRAPHIC_DATA] 1 міс 1400" at bounding box center [672, 237] width 312 height 29
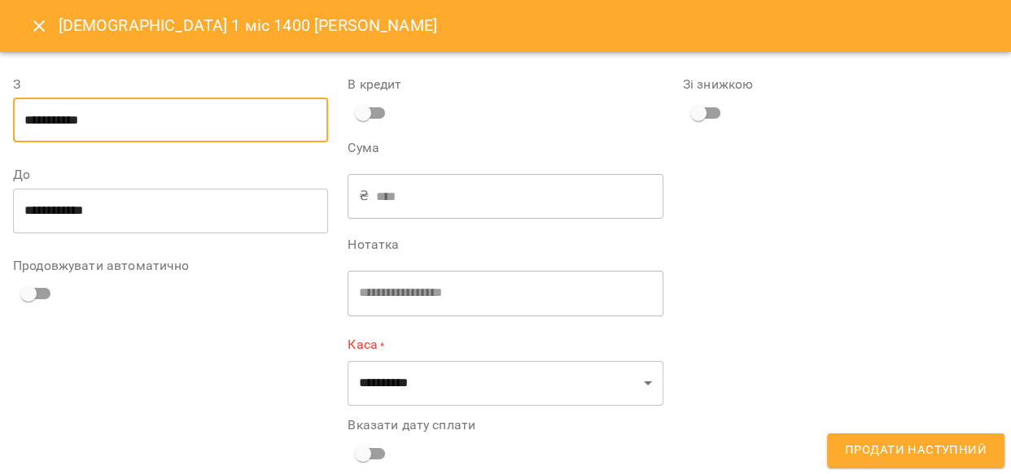
click at [59, 122] on input "**********" at bounding box center [170, 121] width 315 height 46
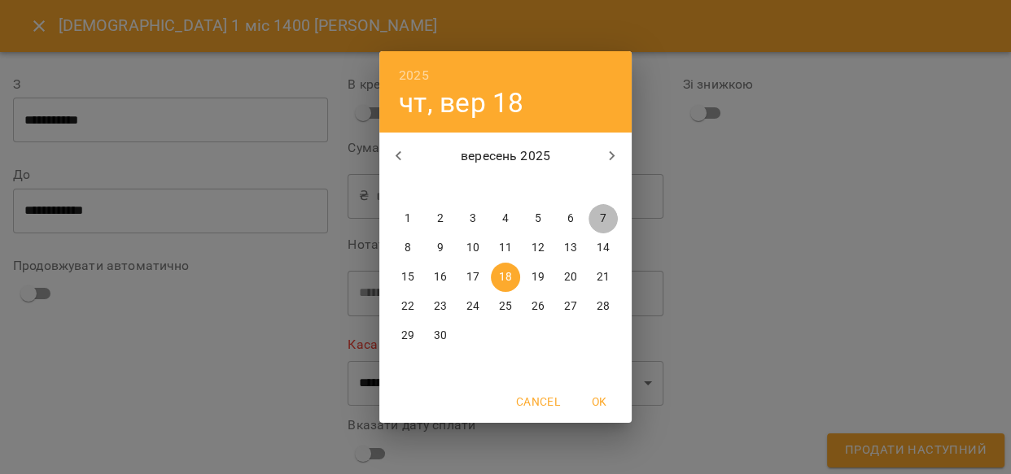
click at [601, 220] on p "7" at bounding box center [603, 219] width 7 height 16
type input "**********"
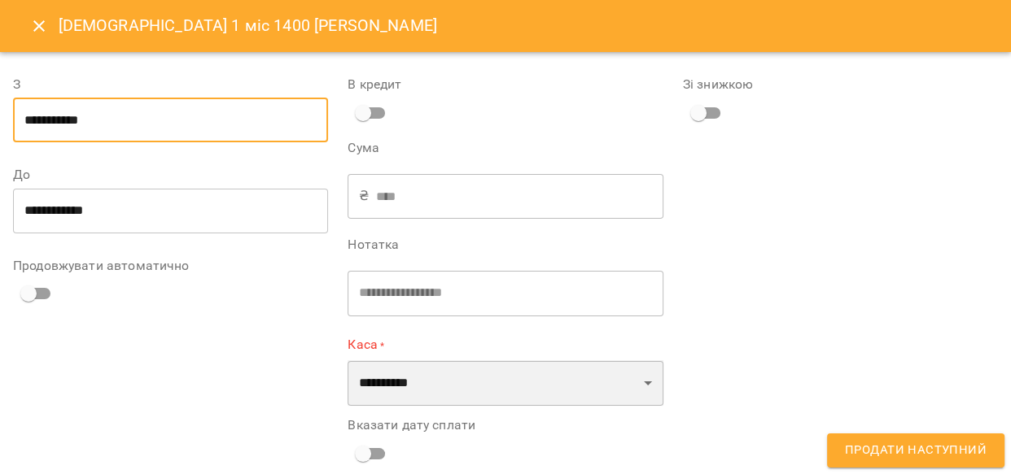
click at [638, 382] on select "**********" at bounding box center [504, 383] width 315 height 46
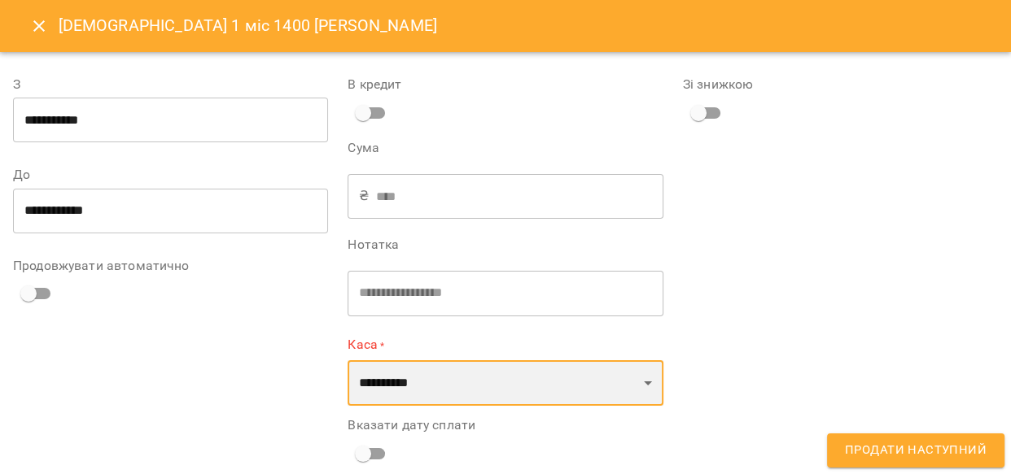
select select "****"
click at [347, 360] on select "**********" at bounding box center [504, 383] width 315 height 46
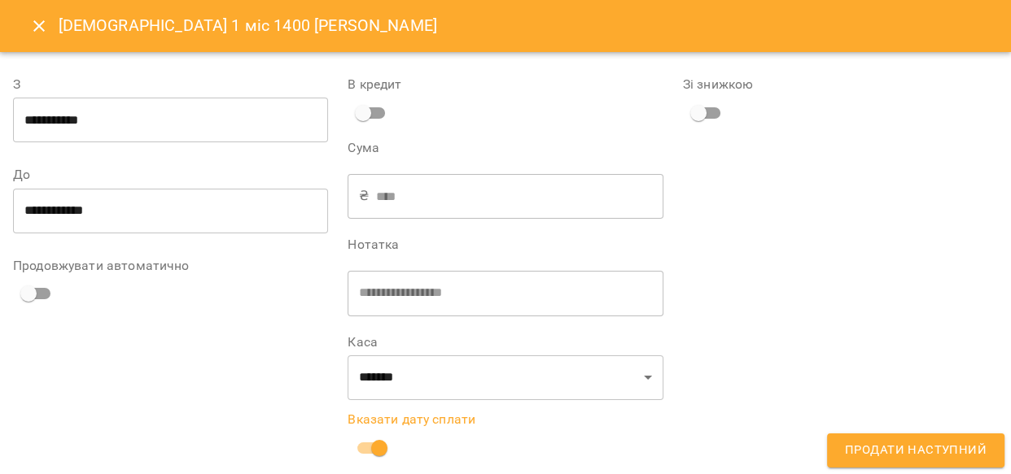
click at [933, 449] on span "Продати наступний" at bounding box center [916, 450] width 142 height 21
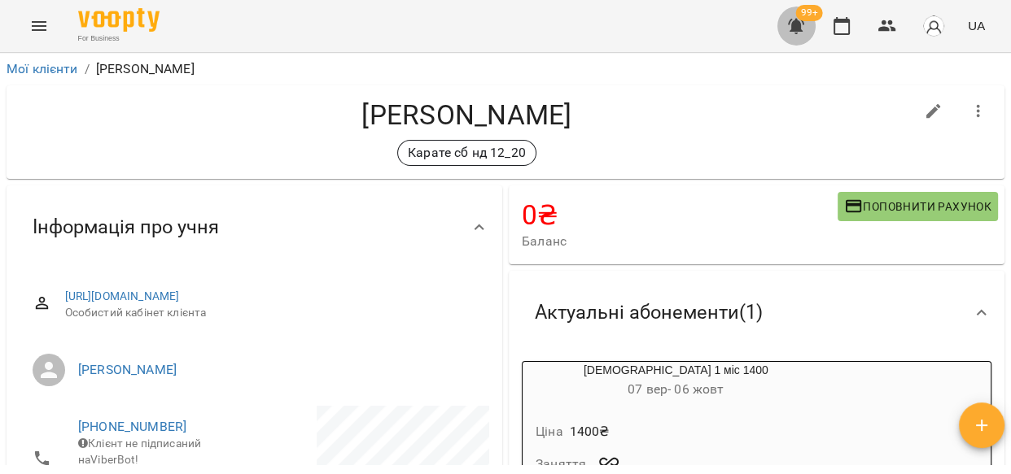
click at [795, 24] on icon "button" at bounding box center [796, 26] width 16 height 15
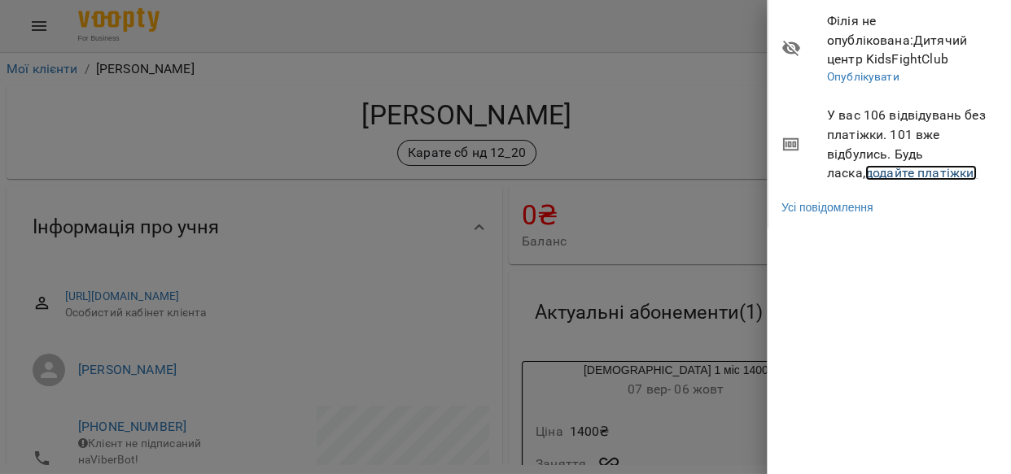
click at [872, 172] on link "додайте платіжки!" at bounding box center [921, 172] width 112 height 15
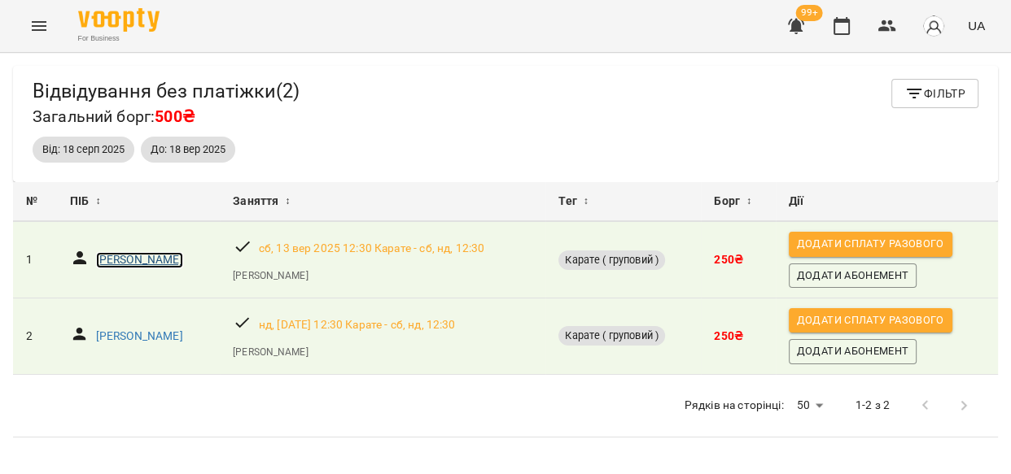
click at [133, 256] on p "[PERSON_NAME]" at bounding box center [139, 260] width 87 height 16
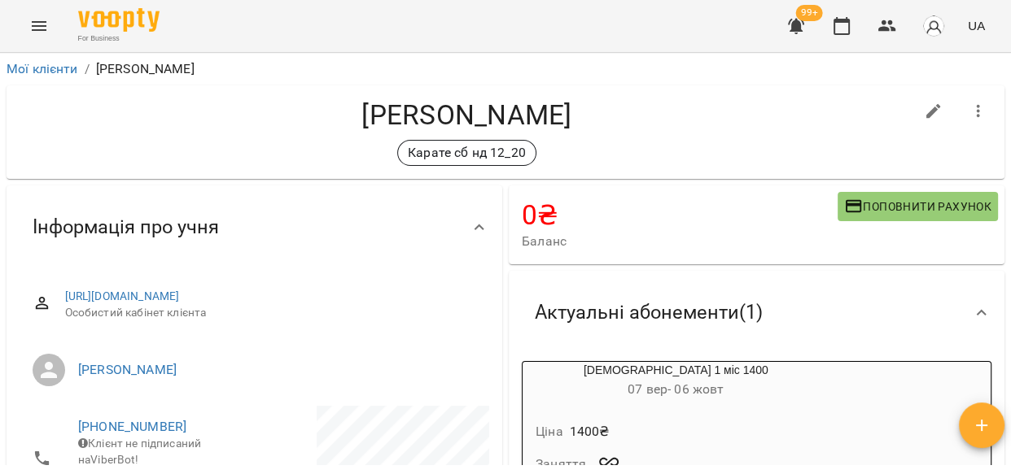
click at [33, 15] on button "Menu" at bounding box center [39, 26] width 39 height 39
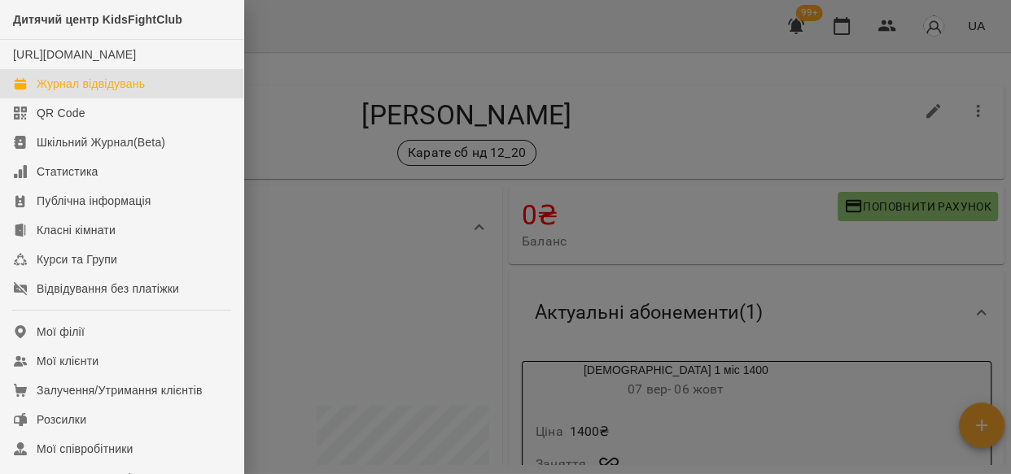
click at [76, 92] on div "Журнал відвідувань" at bounding box center [91, 84] width 108 height 16
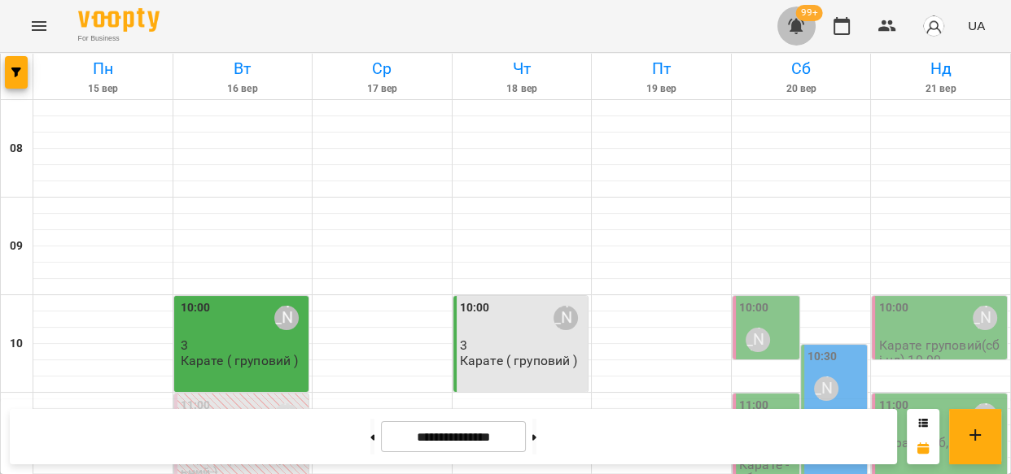
click at [795, 28] on icon "button" at bounding box center [796, 26] width 16 height 15
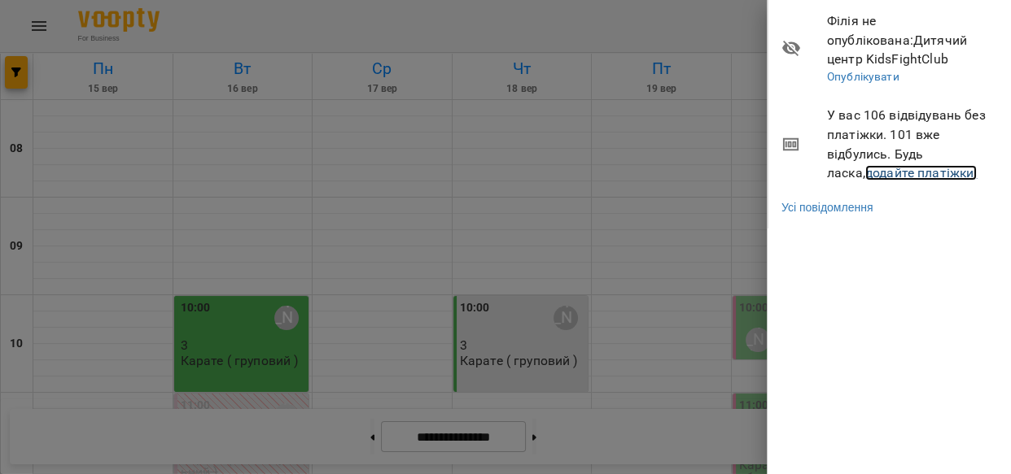
click at [905, 167] on link "додайте платіжки!" at bounding box center [921, 172] width 112 height 15
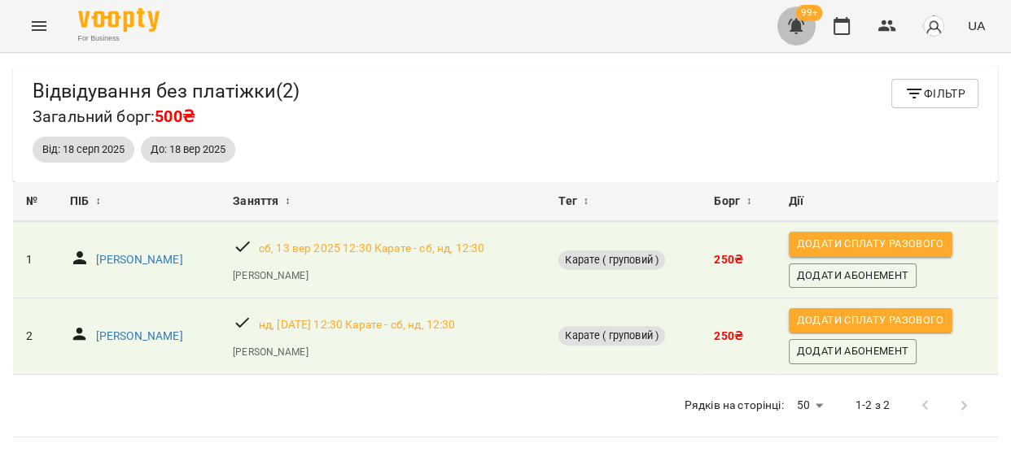
click at [792, 29] on icon "button" at bounding box center [796, 26] width 16 height 15
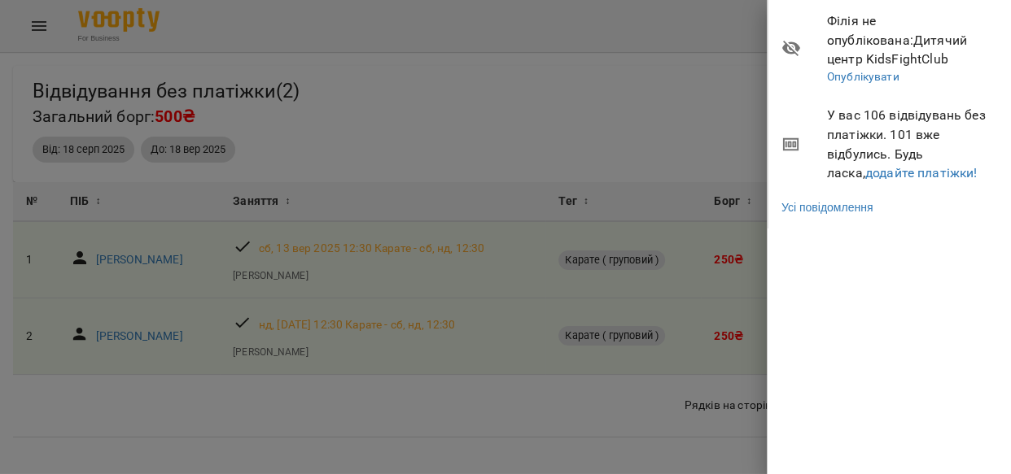
click at [221, 26] on div at bounding box center [505, 237] width 1011 height 474
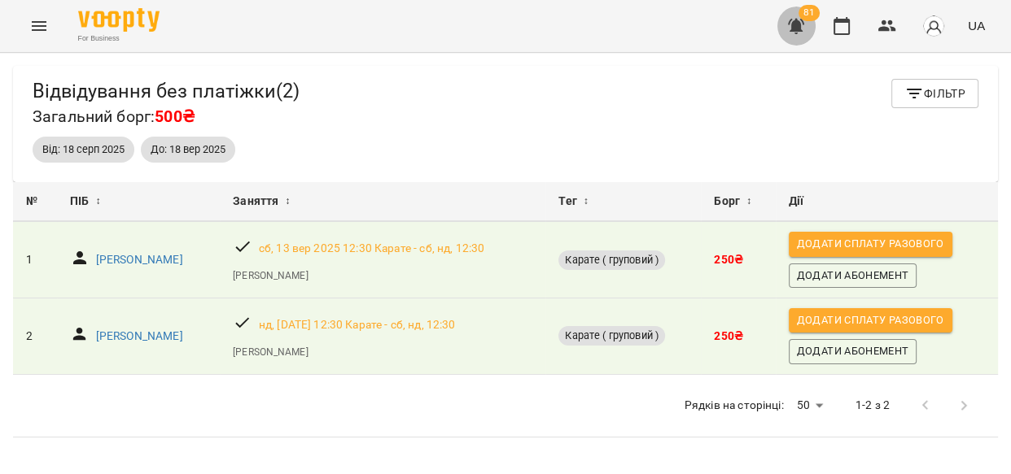
click at [802, 28] on icon "button" at bounding box center [796, 26] width 16 height 15
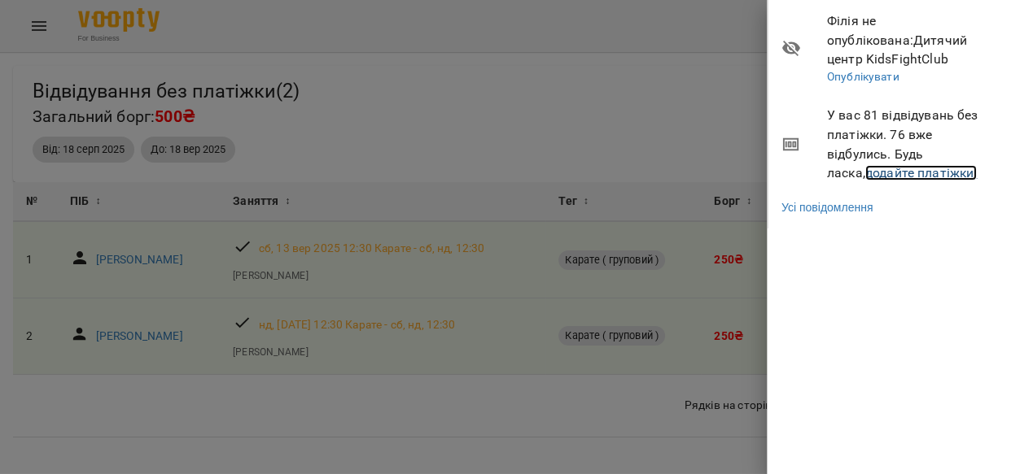
click at [865, 177] on link "додайте платіжки!" at bounding box center [921, 172] width 112 height 15
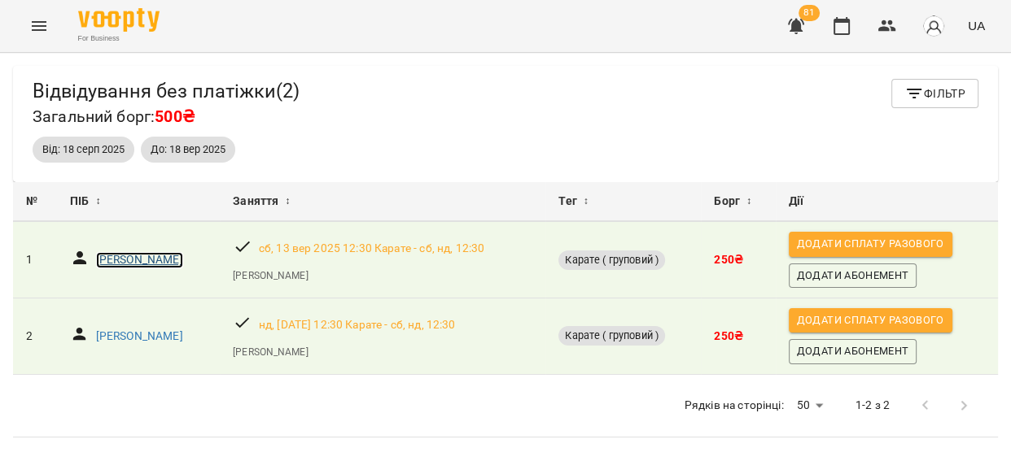
click at [121, 258] on p "[PERSON_NAME]" at bounding box center [139, 260] width 87 height 16
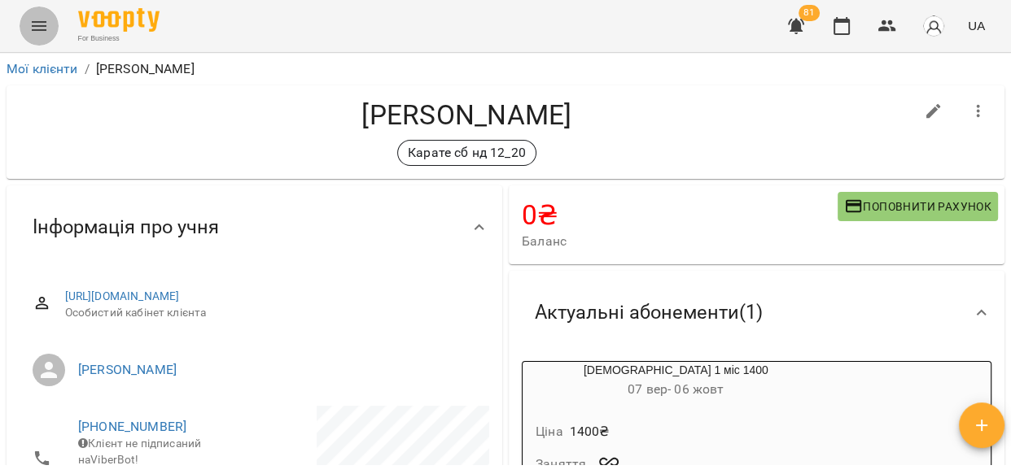
click at [34, 22] on icon "Menu" at bounding box center [39, 26] width 15 height 10
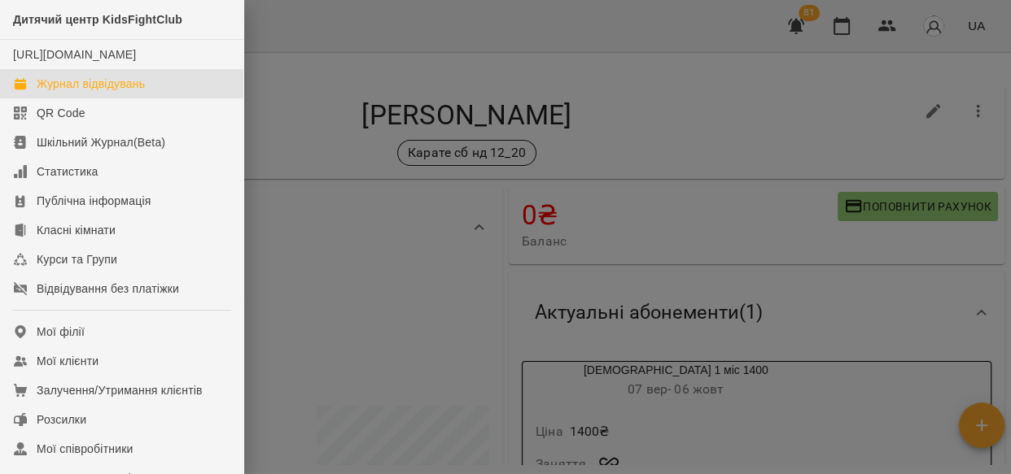
click at [103, 92] on div "Журнал відвідувань" at bounding box center [91, 84] width 108 height 16
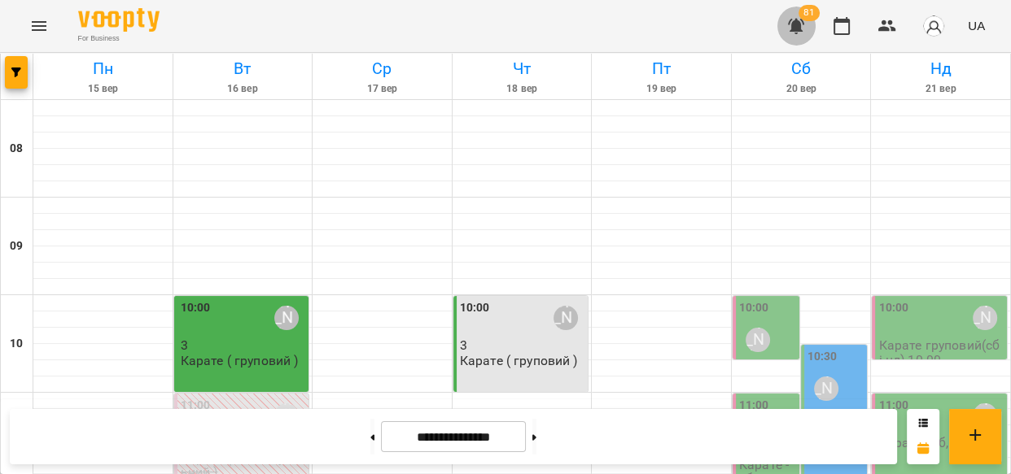
click at [802, 31] on icon "button" at bounding box center [796, 26] width 16 height 15
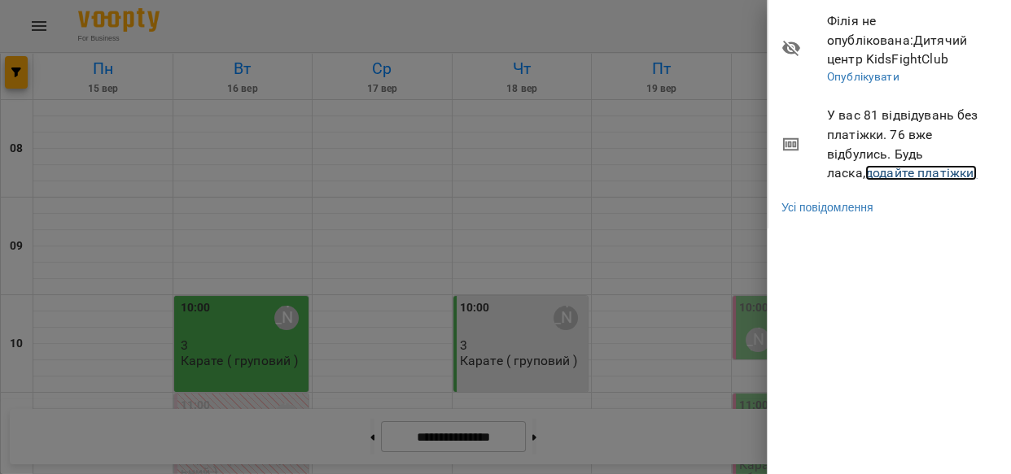
click at [865, 170] on link "додайте платіжки!" at bounding box center [921, 172] width 112 height 15
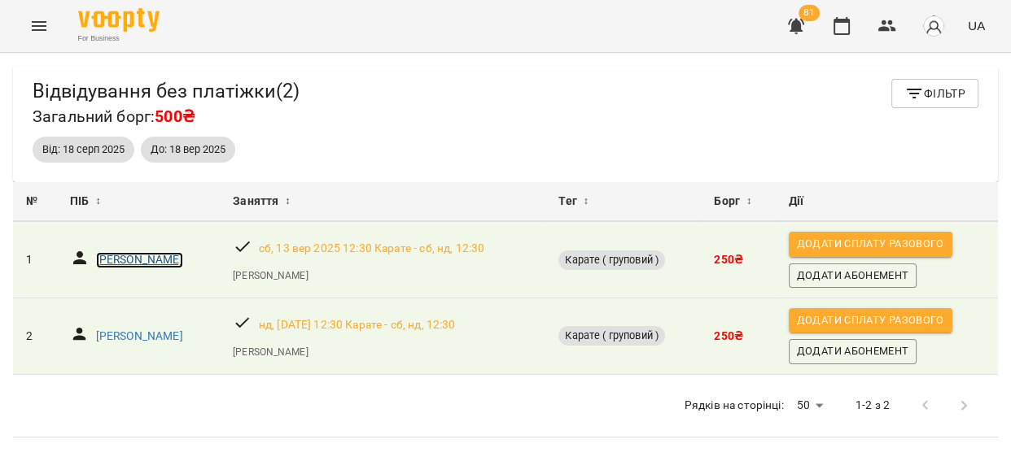
click at [131, 268] on p "[PERSON_NAME]" at bounding box center [139, 260] width 87 height 16
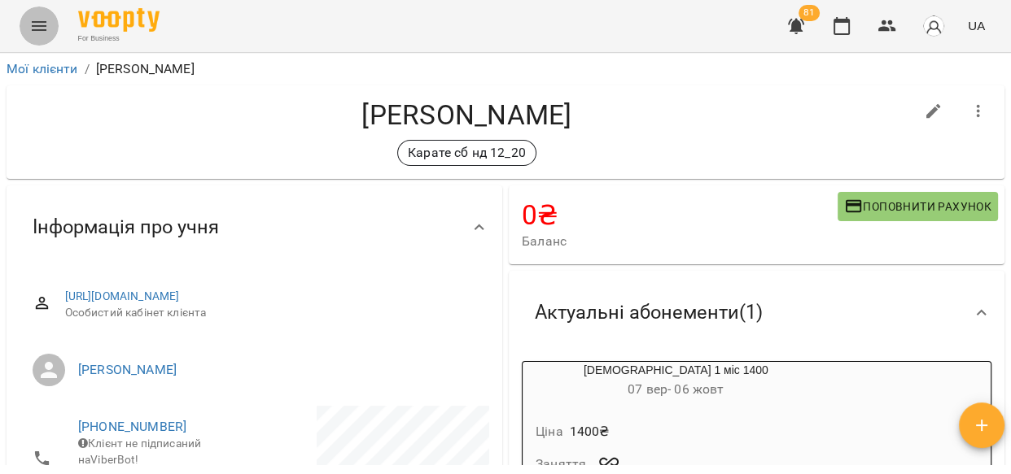
click at [33, 33] on icon "Menu" at bounding box center [39, 26] width 20 height 20
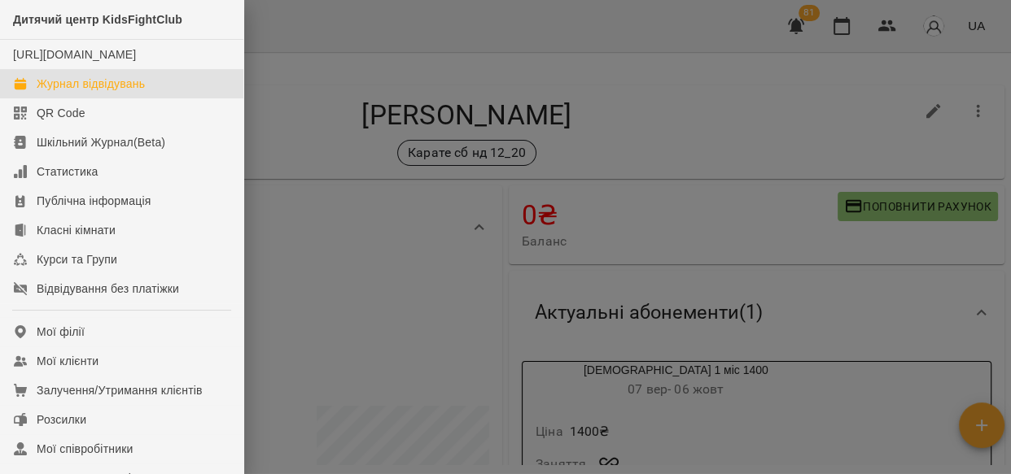
click at [91, 92] on div "Журнал відвідувань" at bounding box center [91, 84] width 108 height 16
